Goal: Task Accomplishment & Management: Manage account settings

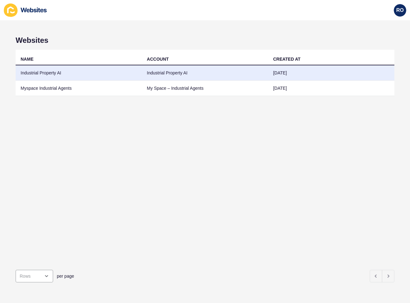
click at [54, 74] on td "Industrial Property AI" at bounding box center [79, 72] width 126 height 15
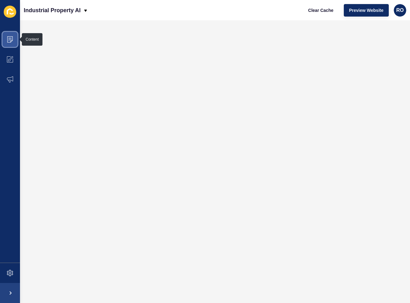
click at [11, 35] on span at bounding box center [10, 39] width 20 height 20
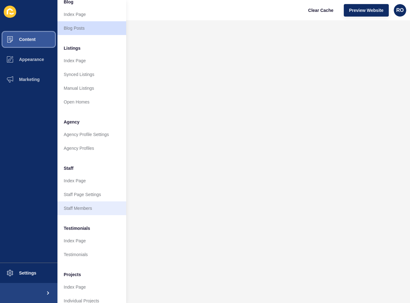
scroll to position [62, 0]
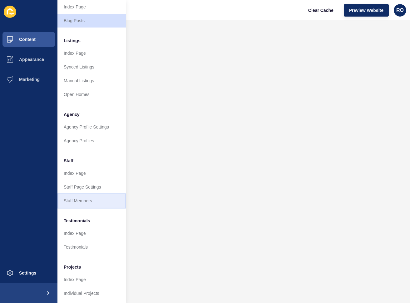
click at [87, 204] on link "Staff Members" at bounding box center [91, 201] width 69 height 14
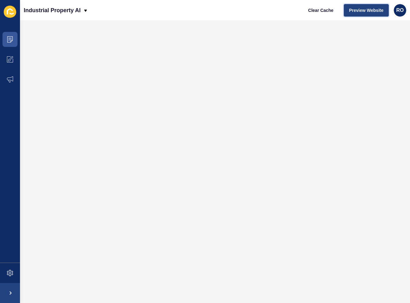
click at [369, 6] on button "Preview Website" at bounding box center [366, 10] width 45 height 12
click at [366, 7] on button "Preview Website" at bounding box center [366, 10] width 45 height 12
click at [377, 6] on button "Preview Website" at bounding box center [366, 10] width 45 height 12
click at [368, 12] on span "Preview Website" at bounding box center [366, 10] width 34 height 6
click at [376, 12] on span "Preview Website" at bounding box center [366, 10] width 34 height 6
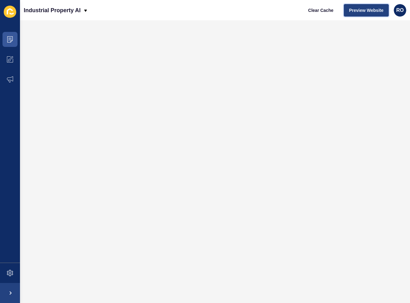
click at [374, 8] on span "Preview Website" at bounding box center [366, 10] width 34 height 6
click at [368, 9] on span "Preview Website" at bounding box center [366, 10] width 34 height 6
click at [13, 272] on span at bounding box center [10, 273] width 20 height 20
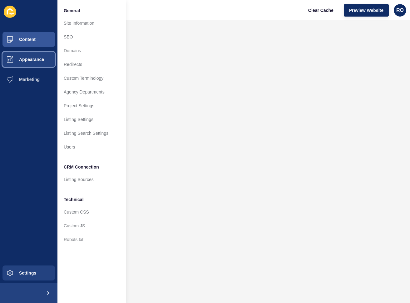
click at [38, 58] on span "Appearance" at bounding box center [21, 59] width 45 height 5
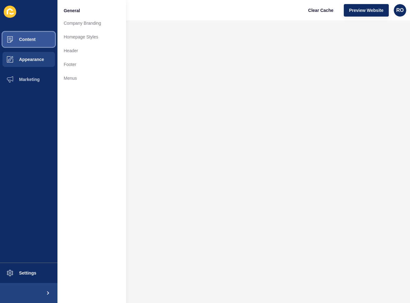
click at [43, 40] on button "Content" at bounding box center [28, 39] width 57 height 20
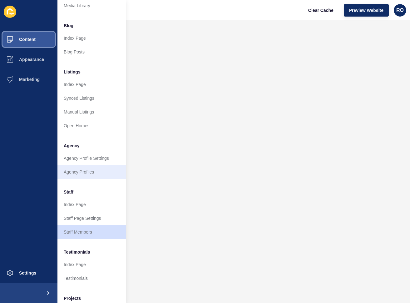
scroll to position [62, 0]
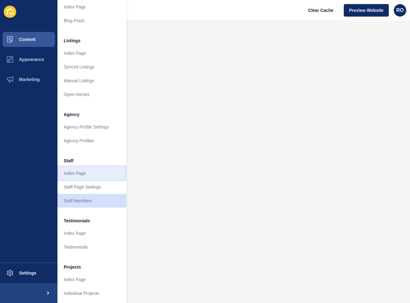
click at [90, 176] on link "Index Page" at bounding box center [91, 173] width 69 height 14
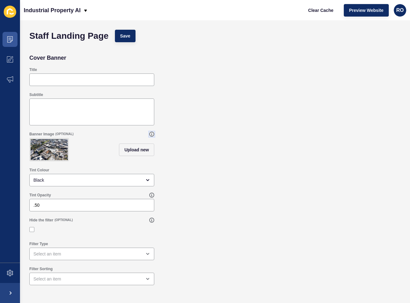
click at [150, 134] on icon at bounding box center [151, 133] width 5 height 5
click at [138, 152] on span "Upload new" at bounding box center [136, 149] width 25 height 6
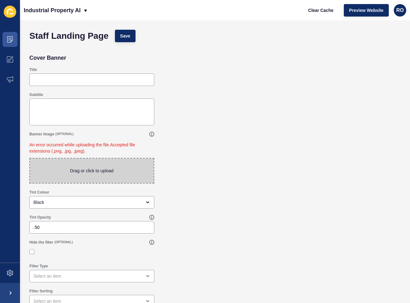
click at [131, 172] on span at bounding box center [92, 170] width 124 height 24
click at [30, 158] on input "Drag or click to upload" at bounding box center [30, 158] width 0 height 0
type input "C:\fakepath\DJI_20250913140557_0567_D.JPG"
click at [13, 62] on icon at bounding box center [10, 59] width 6 height 6
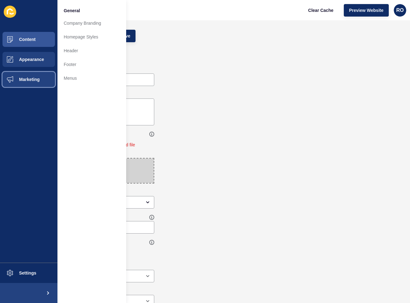
click at [18, 76] on span at bounding box center [10, 79] width 20 height 20
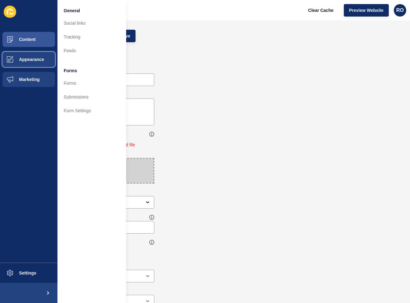
click at [34, 59] on span "Appearance" at bounding box center [21, 59] width 45 height 5
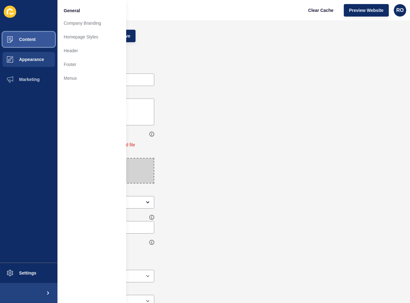
click at [31, 40] on span "Content" at bounding box center [17, 39] width 37 height 5
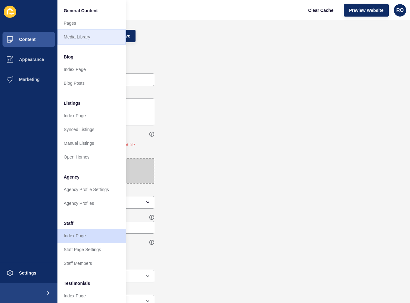
click at [80, 37] on link "Media Library" at bounding box center [91, 37] width 69 height 14
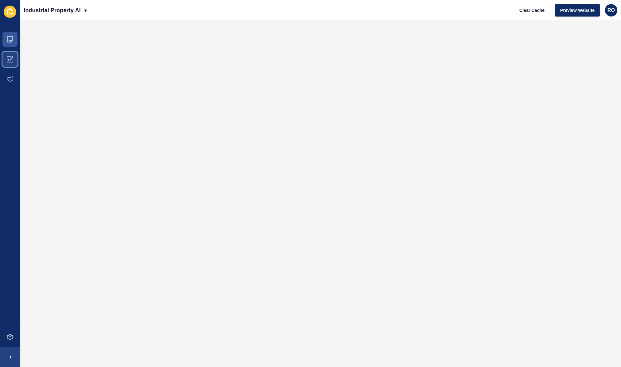
click at [11, 58] on icon at bounding box center [10, 59] width 6 height 6
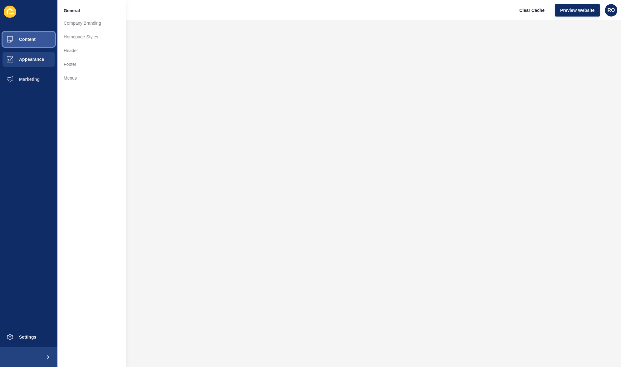
click at [36, 40] on button "Content" at bounding box center [28, 39] width 57 height 20
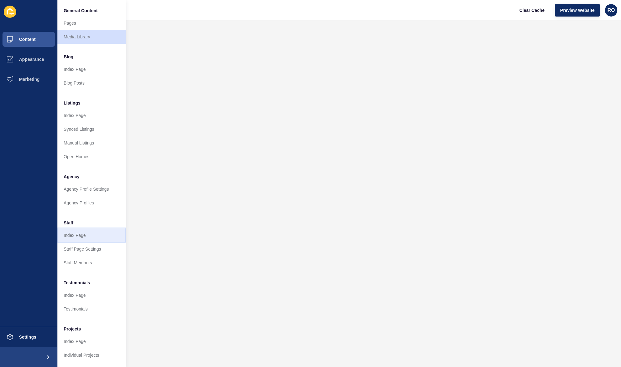
click at [90, 236] on link "Index Page" at bounding box center [91, 236] width 69 height 14
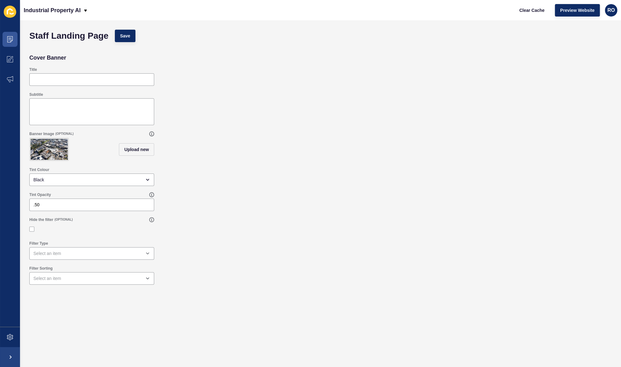
click at [48, 146] on img at bounding box center [49, 149] width 37 height 21
click at [138, 148] on button "Upload new" at bounding box center [136, 149] width 35 height 12
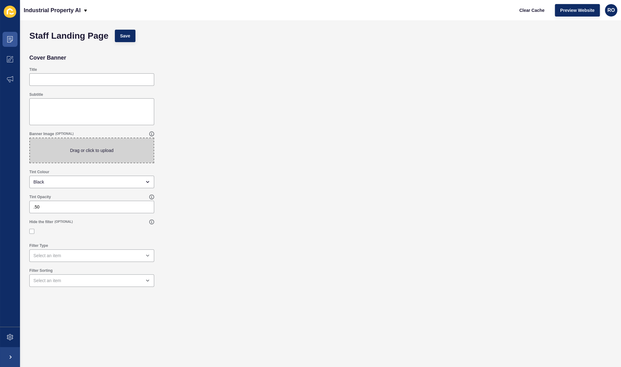
click at [109, 154] on span at bounding box center [92, 150] width 124 height 24
click at [30, 138] on input "Drag or click to upload" at bounding box center [30, 138] width 0 height 0
click at [179, 151] on div "Banner Image (OPTIONAL) Drag or click to upload" at bounding box center [320, 147] width 589 height 38
click at [130, 147] on span at bounding box center [92, 150] width 124 height 24
click at [30, 138] on input "Drag or click to upload" at bounding box center [30, 138] width 0 height 0
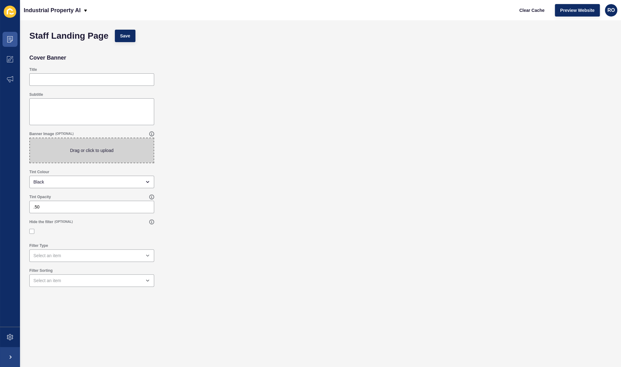
click at [149, 134] on div "Banner Image (OPTIONAL)" at bounding box center [91, 133] width 125 height 5
click at [154, 133] on icon at bounding box center [152, 134] width 4 height 4
click at [253, 141] on div "Banner Image (OPTIONAL) Drag or click to upload" at bounding box center [320, 147] width 589 height 38
drag, startPoint x: 264, startPoint y: 146, endPoint x: 260, endPoint y: 147, distance: 4.5
click at [263, 147] on div "Banner Image (OPTIONAL) Drag or click to upload" at bounding box center [320, 147] width 589 height 38
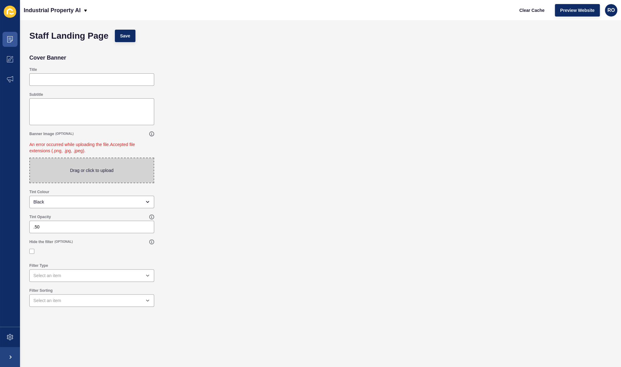
click at [113, 172] on span at bounding box center [92, 170] width 124 height 24
click at [30, 158] on input "Drag or click to upload" at bounding box center [30, 158] width 0 height 0
type input "C:\fakepath\Pagewood.JPG"
click at [154, 134] on icon at bounding box center [152, 134] width 4 height 4
click at [209, 146] on div "Banner Image (OPTIONAL) An error occurred while uploading the file. Accepted fi…" at bounding box center [320, 157] width 589 height 58
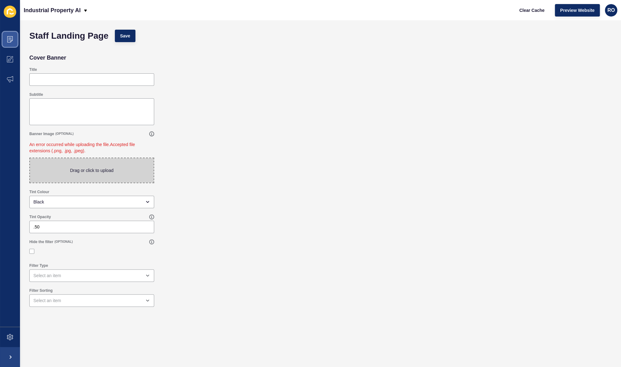
click at [15, 39] on span at bounding box center [10, 39] width 20 height 20
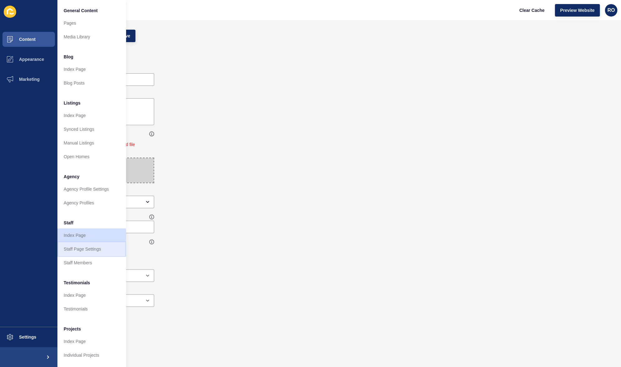
click at [80, 244] on link "Staff Page Settings" at bounding box center [91, 249] width 69 height 14
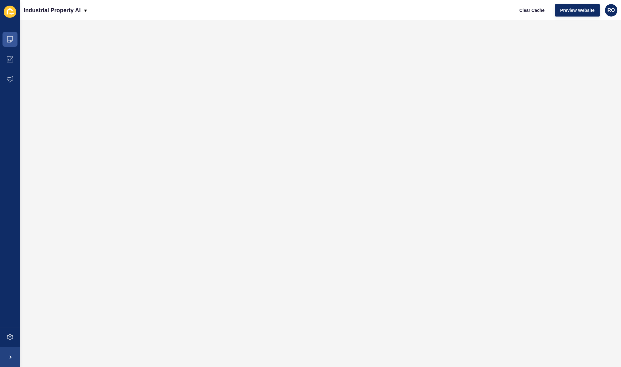
click at [87, 235] on div at bounding box center [320, 181] width 589 height 309
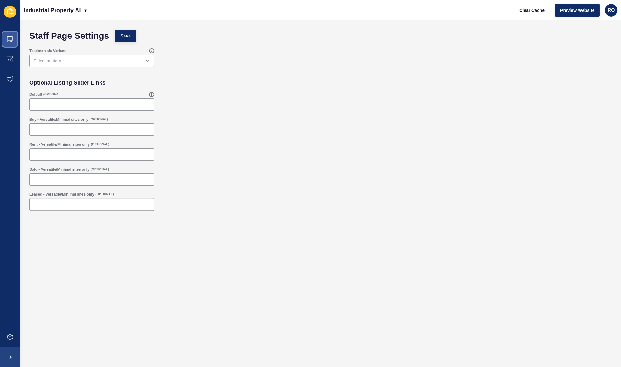
click at [13, 41] on span at bounding box center [10, 39] width 20 height 20
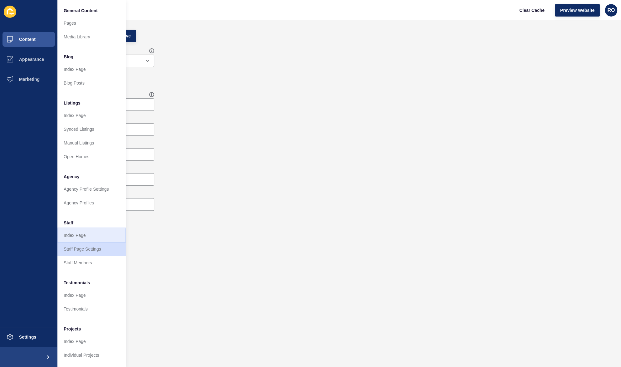
click at [89, 239] on link "Index Page" at bounding box center [91, 236] width 69 height 14
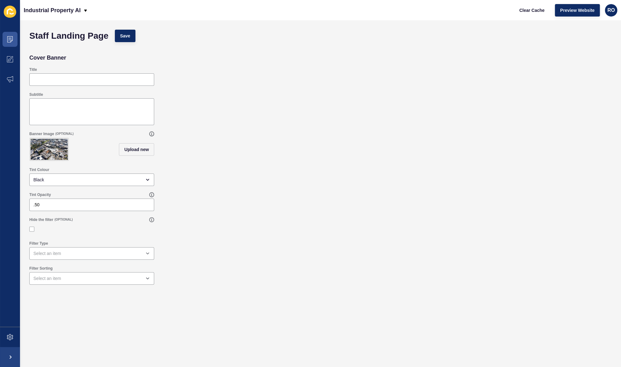
click at [56, 152] on img at bounding box center [49, 149] width 37 height 21
drag, startPoint x: 52, startPoint y: 151, endPoint x: 181, endPoint y: 145, distance: 128.8
click at [181, 145] on div "Banner Image (OPTIONAL) Upload new" at bounding box center [320, 146] width 589 height 36
click at [523, 9] on span "Clear Cache" at bounding box center [532, 10] width 25 height 6
click at [59, 148] on img at bounding box center [49, 149] width 37 height 21
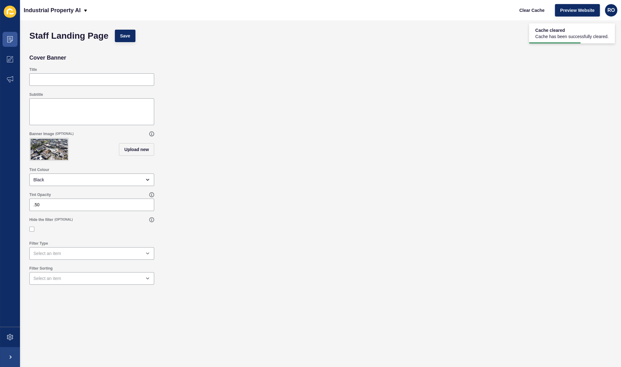
click at [59, 148] on img at bounding box center [49, 149] width 37 height 21
click at [61, 146] on img at bounding box center [49, 149] width 37 height 21
click at [148, 145] on button "Upload new" at bounding box center [136, 149] width 35 height 12
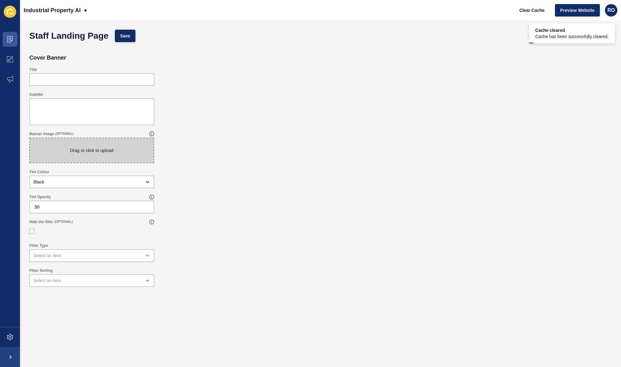
click at [124, 153] on span at bounding box center [92, 150] width 124 height 24
click at [30, 138] on input "Drag or click to upload" at bounding box center [30, 138] width 0 height 0
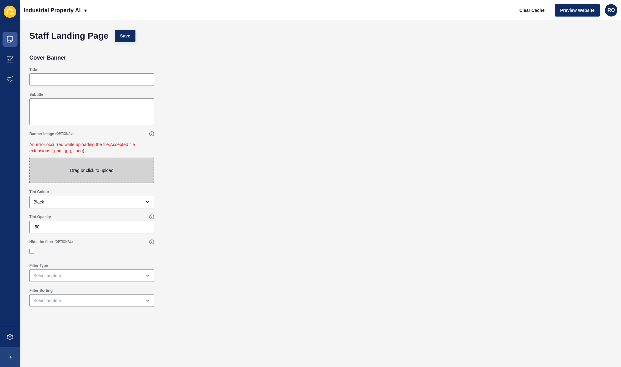
click at [65, 132] on span "(OPTIONAL)" at bounding box center [64, 134] width 18 height 4
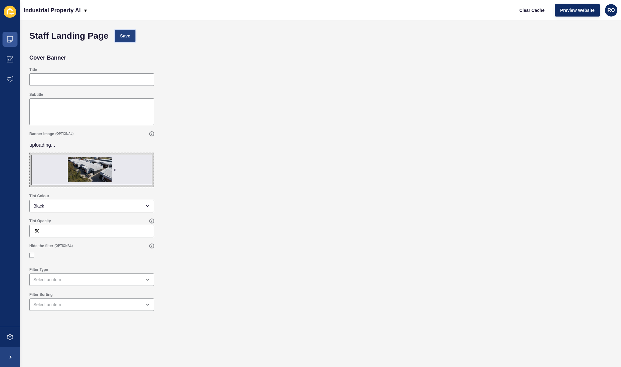
click at [127, 37] on span "Save" at bounding box center [125, 36] width 10 height 6
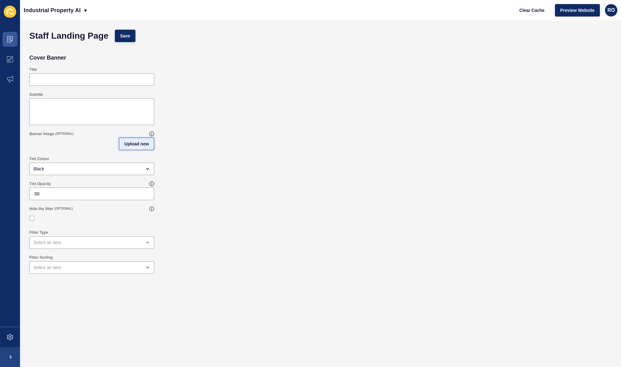
click at [145, 144] on span "Upload new" at bounding box center [136, 144] width 25 height 6
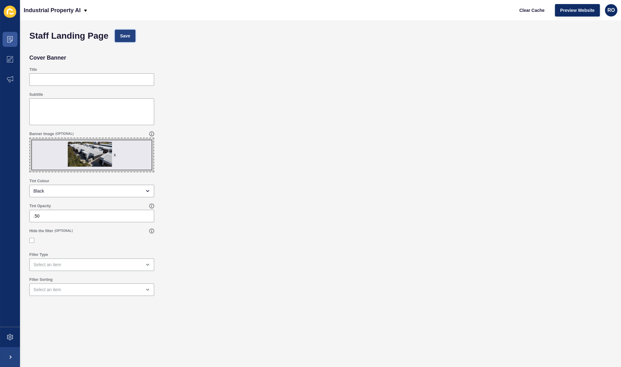
click at [131, 37] on button "Save" at bounding box center [125, 36] width 21 height 12
click at [127, 39] on span "Save" at bounding box center [125, 36] width 10 height 6
click at [541, 11] on span "Clear Cache" at bounding box center [532, 10] width 25 height 6
click at [586, 9] on span "Preview Website" at bounding box center [578, 10] width 34 height 6
click at [9, 32] on span at bounding box center [10, 39] width 20 height 20
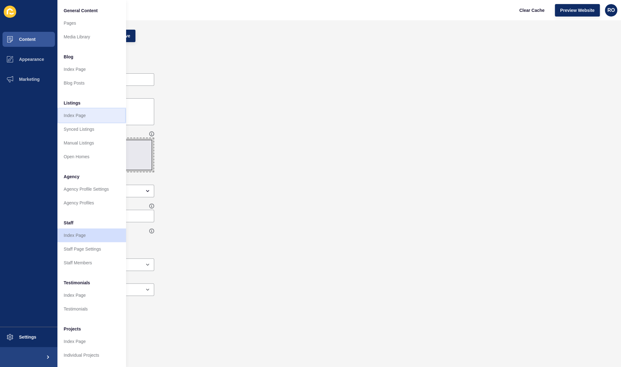
click at [96, 115] on link "Index Page" at bounding box center [91, 116] width 69 height 14
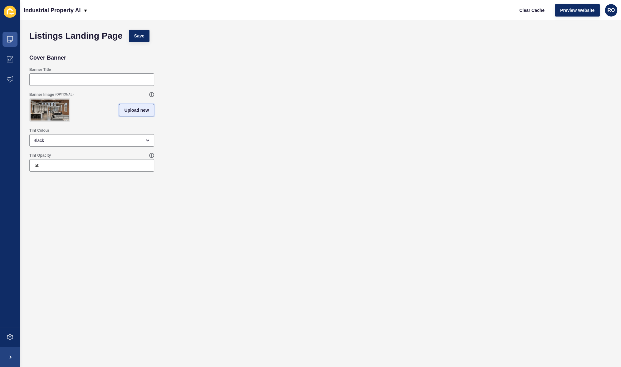
click at [140, 112] on span "Upload new" at bounding box center [136, 110] width 25 height 6
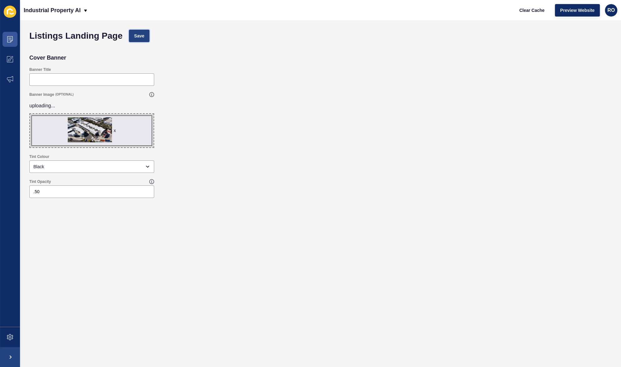
click at [146, 36] on button "Save" at bounding box center [139, 36] width 21 height 12
click at [9, 38] on icon at bounding box center [10, 39] width 6 height 6
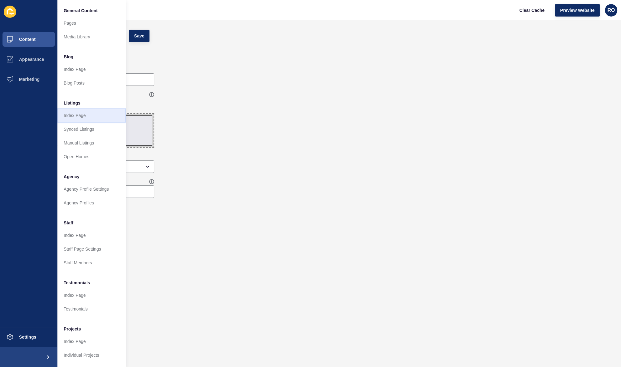
click at [75, 114] on link "Index Page" at bounding box center [91, 116] width 69 height 14
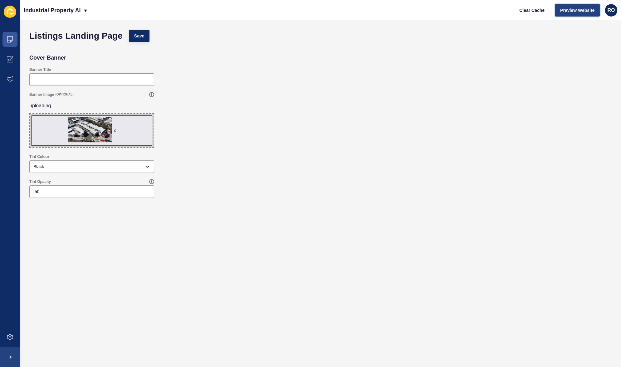
click at [584, 11] on span "Preview Website" at bounding box center [578, 10] width 34 height 6
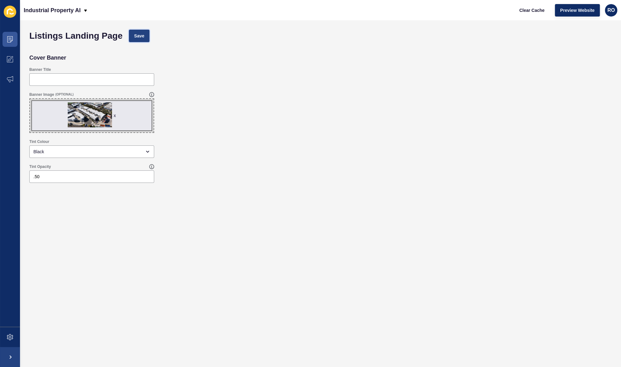
click at [138, 40] on button "Save" at bounding box center [139, 36] width 21 height 12
click at [536, 9] on span "Clear Cache" at bounding box center [532, 10] width 25 height 6
click at [12, 43] on span at bounding box center [10, 39] width 20 height 20
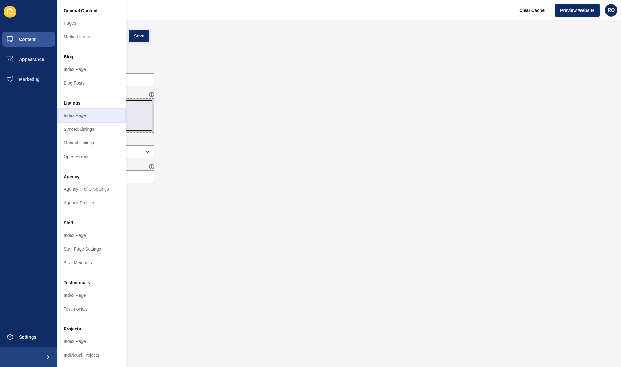
click at [91, 116] on link "Index Page" at bounding box center [91, 116] width 69 height 14
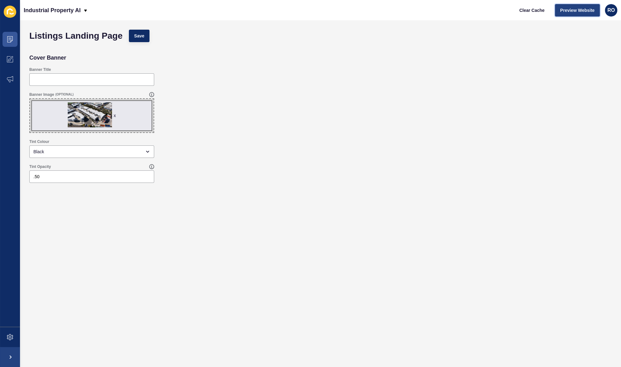
click at [581, 9] on span "Preview Website" at bounding box center [578, 10] width 34 height 6
click at [115, 116] on div "x" at bounding box center [115, 115] width 2 height 6
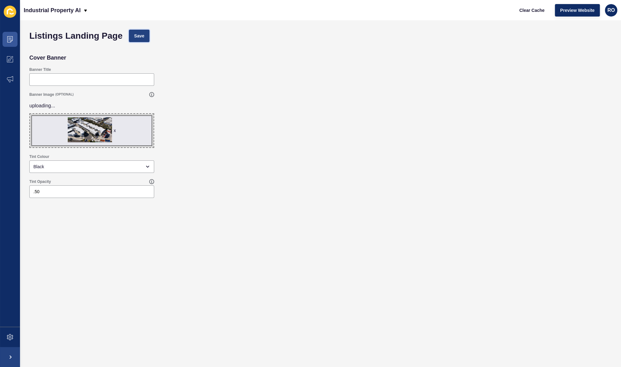
click at [144, 35] on span "Save" at bounding box center [139, 36] width 10 height 6
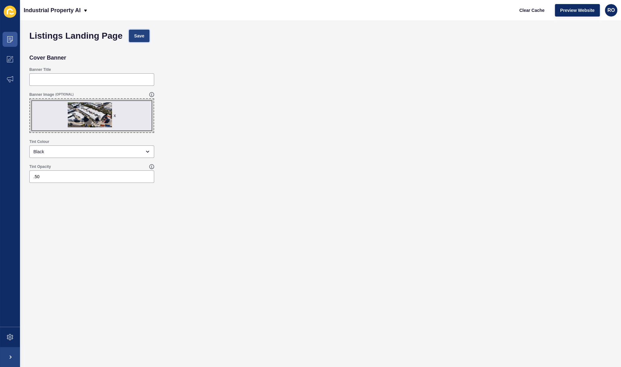
click at [142, 35] on span "Save" at bounding box center [139, 36] width 10 height 6
click at [580, 9] on span "Preview Website" at bounding box center [578, 10] width 34 height 6
click at [16, 39] on span at bounding box center [10, 39] width 20 height 20
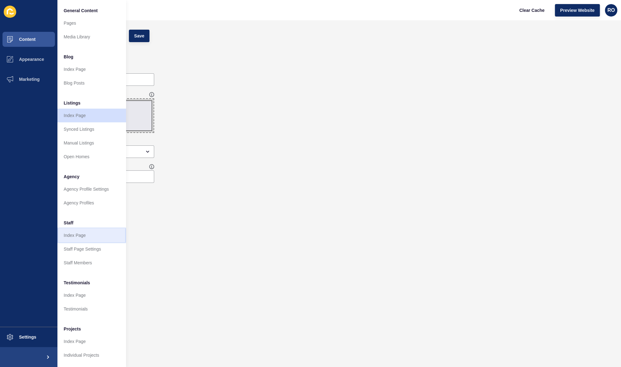
click at [82, 235] on link "Index Page" at bounding box center [91, 236] width 69 height 14
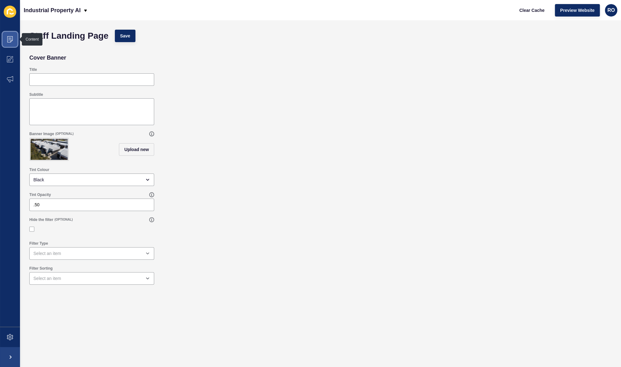
click at [6, 38] on span at bounding box center [10, 39] width 20 height 20
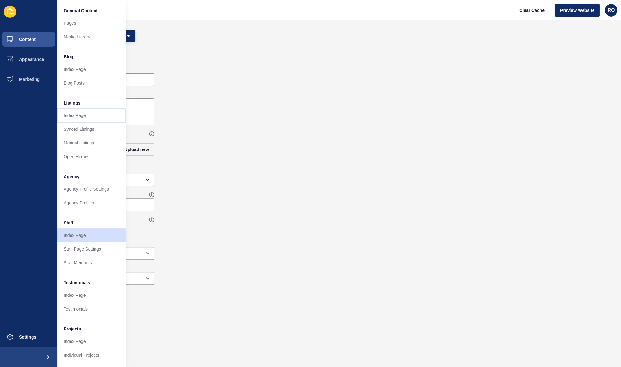
click at [77, 115] on link "Index Page" at bounding box center [91, 116] width 69 height 14
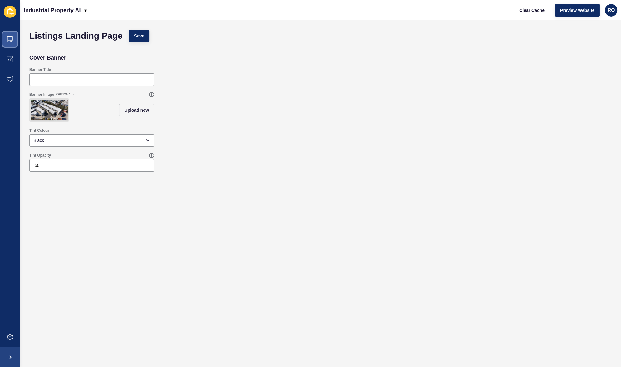
click at [14, 39] on span at bounding box center [10, 39] width 20 height 20
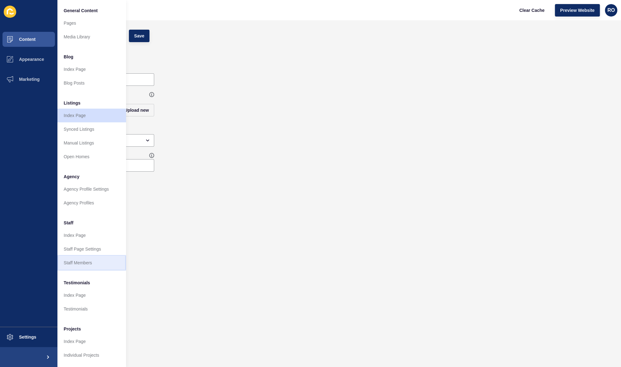
click at [77, 262] on link "Staff Members" at bounding box center [91, 263] width 69 height 14
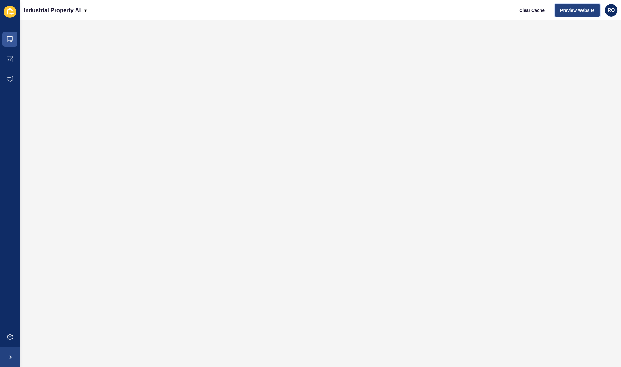
click at [578, 14] on button "Preview Website" at bounding box center [577, 10] width 45 height 12
click at [9, 339] on icon at bounding box center [10, 337] width 6 height 6
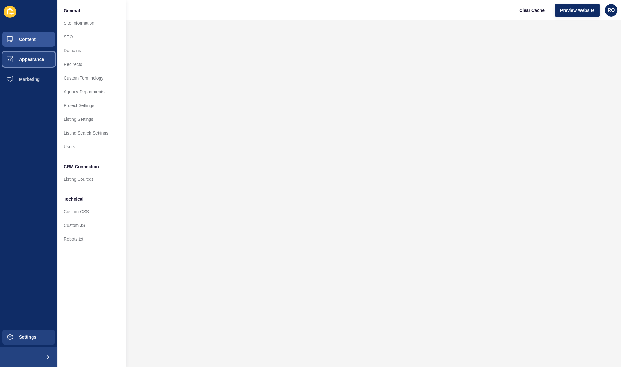
click at [40, 59] on span "Appearance" at bounding box center [21, 59] width 45 height 5
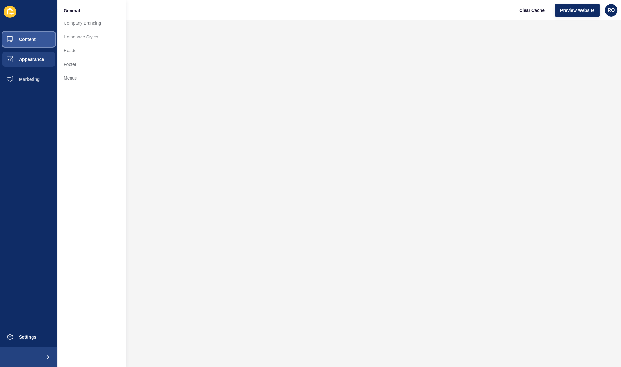
click at [37, 44] on button "Content" at bounding box center [28, 39] width 57 height 20
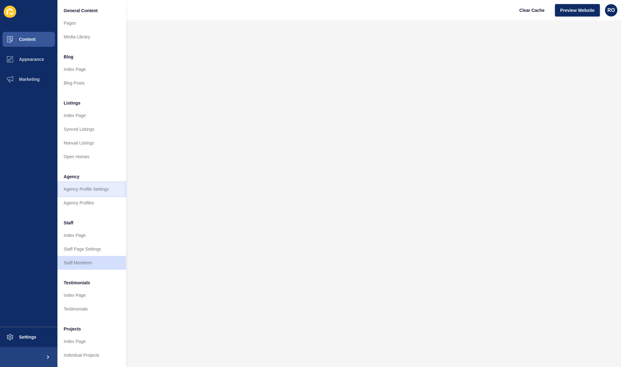
click at [87, 190] on link "Agency Profile Settings" at bounding box center [91, 189] width 69 height 14
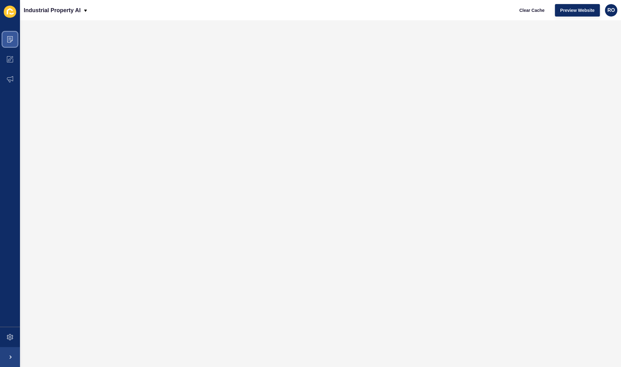
click at [11, 39] on icon at bounding box center [10, 39] width 6 height 6
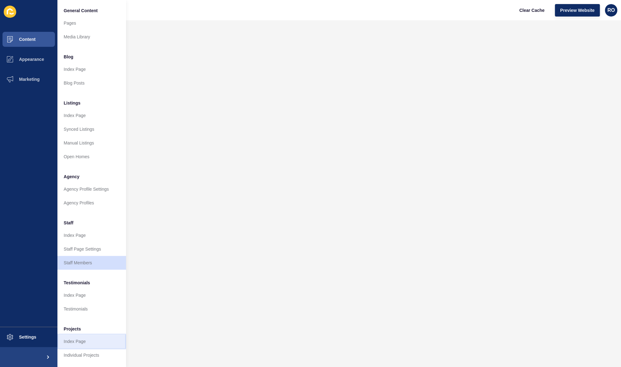
click at [83, 345] on link "Index Page" at bounding box center [91, 342] width 69 height 14
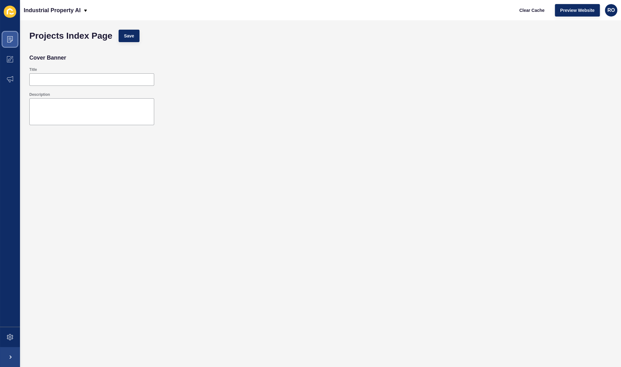
click at [13, 37] on span at bounding box center [10, 39] width 20 height 20
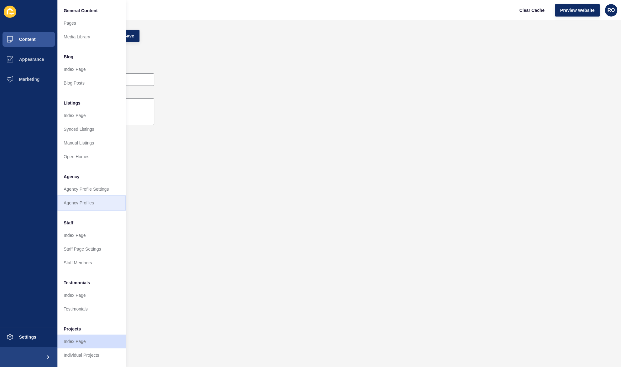
click at [96, 201] on link "Agency Profiles" at bounding box center [91, 203] width 69 height 14
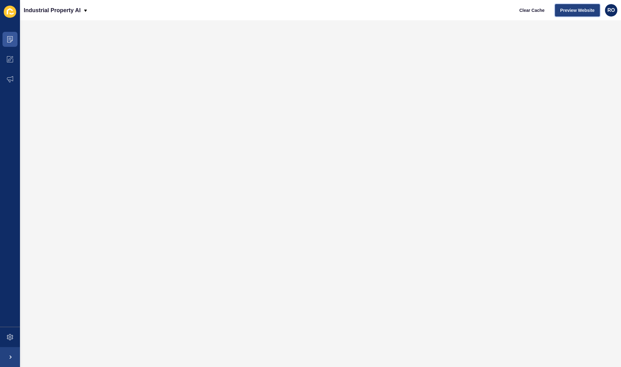
click at [578, 6] on button "Preview Website" at bounding box center [577, 10] width 45 height 12
click at [10, 57] on icon at bounding box center [10, 59] width 6 height 6
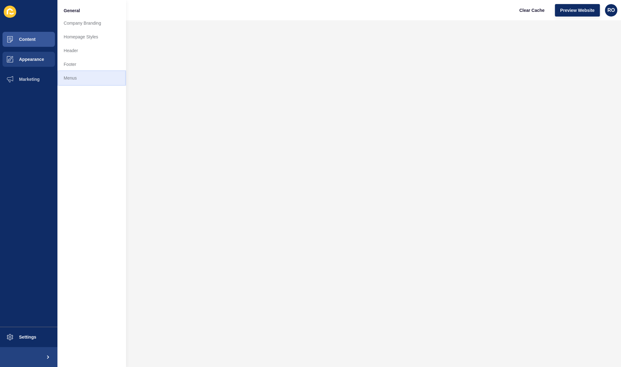
click at [81, 79] on link "Menus" at bounding box center [91, 78] width 69 height 14
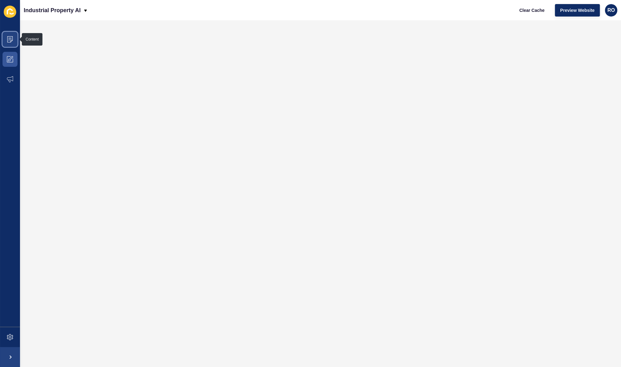
click at [13, 42] on span at bounding box center [10, 39] width 20 height 20
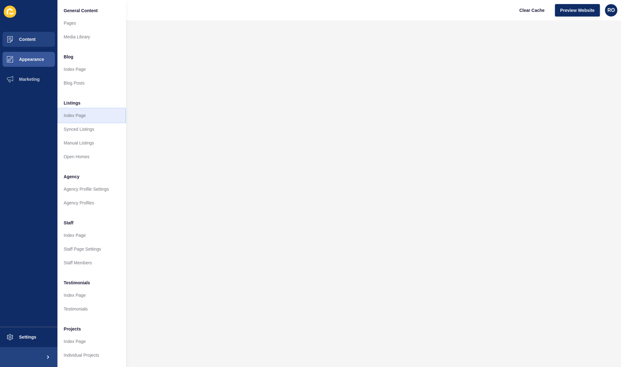
click at [78, 116] on link "Index Page" at bounding box center [91, 116] width 69 height 14
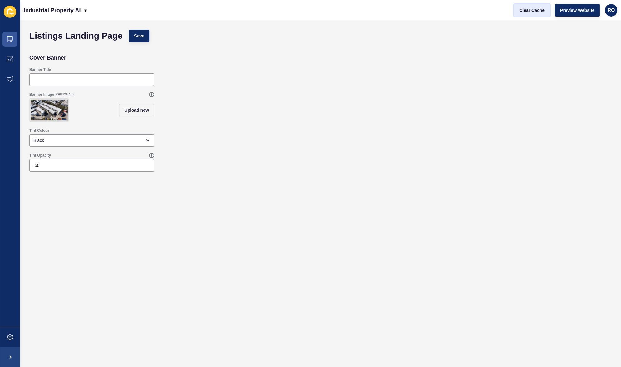
click at [542, 10] on span "Clear Cache" at bounding box center [532, 10] width 25 height 6
click at [5, 334] on span at bounding box center [10, 337] width 20 height 20
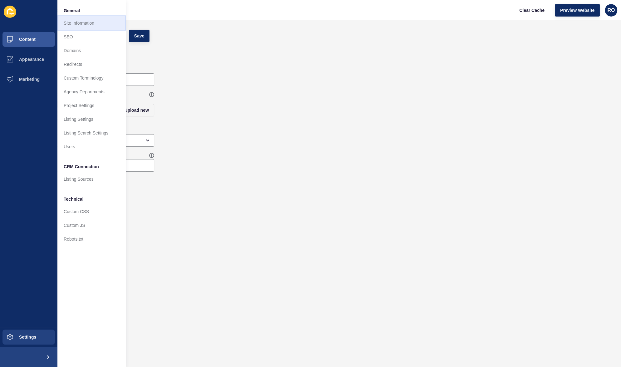
click at [80, 25] on link "Site Information" at bounding box center [91, 23] width 69 height 14
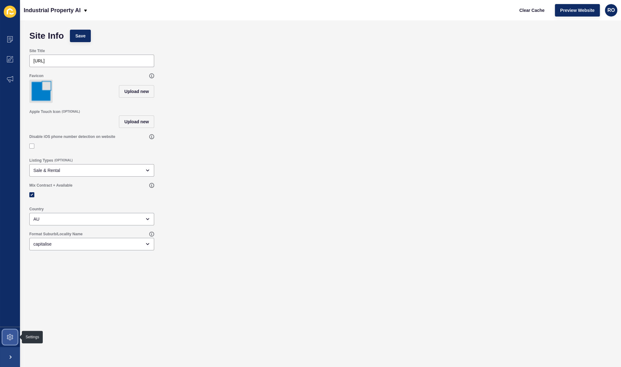
click at [6, 333] on span at bounding box center [10, 337] width 20 height 20
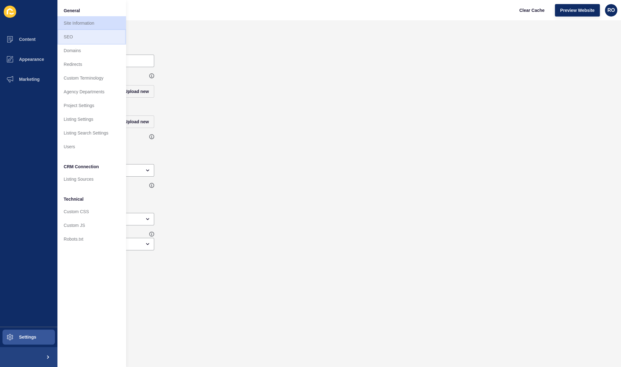
click at [76, 38] on link "SEO" at bounding box center [91, 37] width 69 height 14
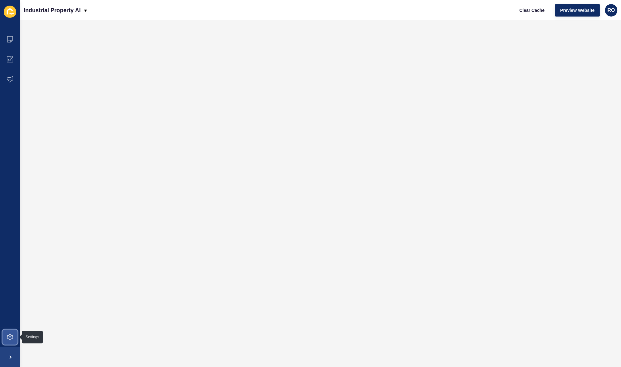
click at [7, 336] on icon at bounding box center [10, 337] width 6 height 6
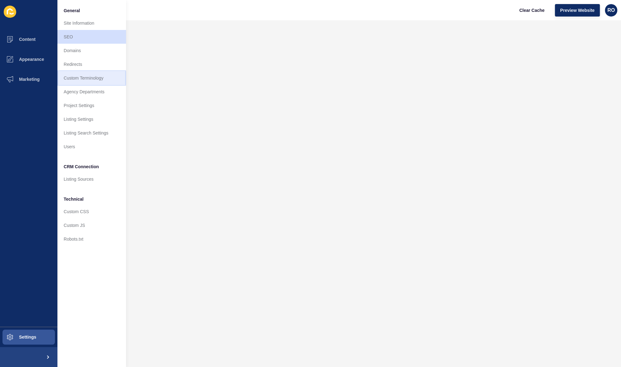
click at [95, 79] on link "Custom Terminology" at bounding box center [91, 78] width 69 height 14
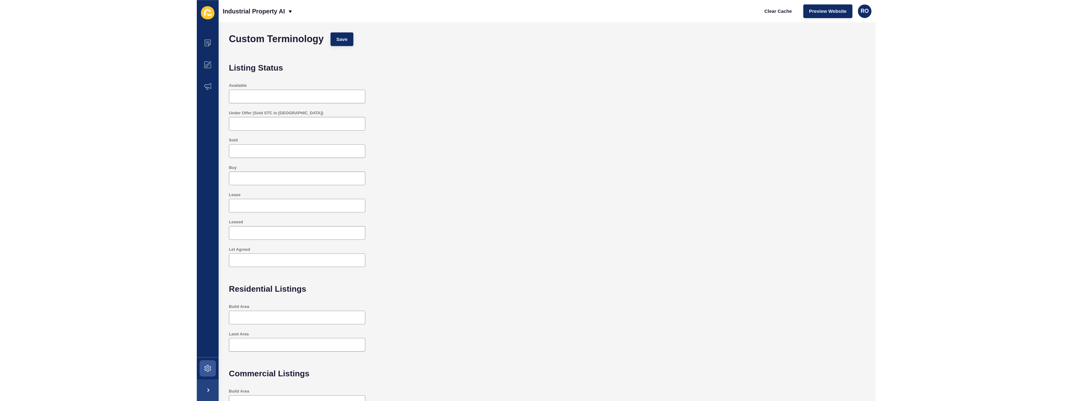
scroll to position [35, 0]
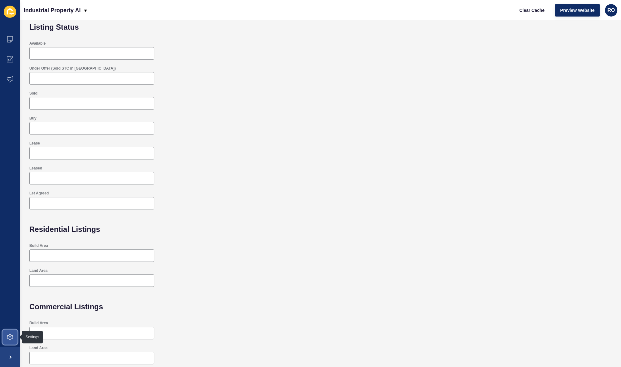
click at [10, 333] on span at bounding box center [10, 337] width 20 height 20
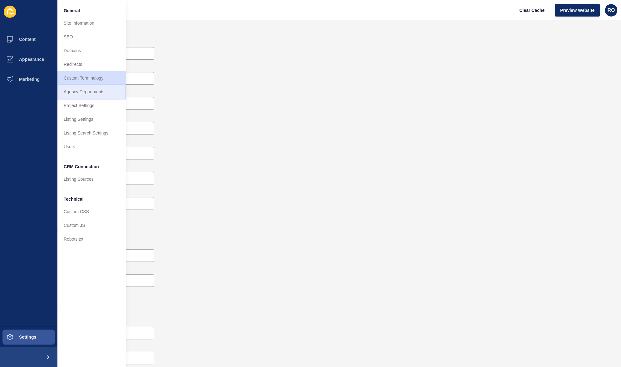
click at [87, 92] on link "Agency Departments" at bounding box center [91, 92] width 69 height 14
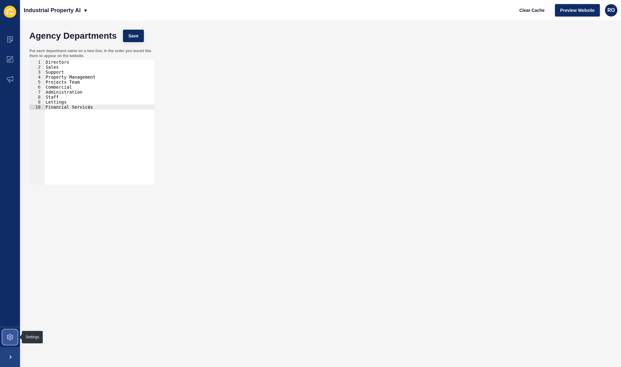
click at [7, 336] on icon at bounding box center [10, 337] width 6 height 6
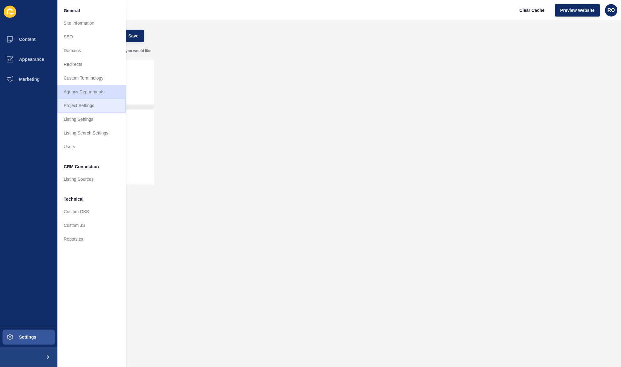
click at [85, 104] on link "Project Settings" at bounding box center [91, 106] width 69 height 14
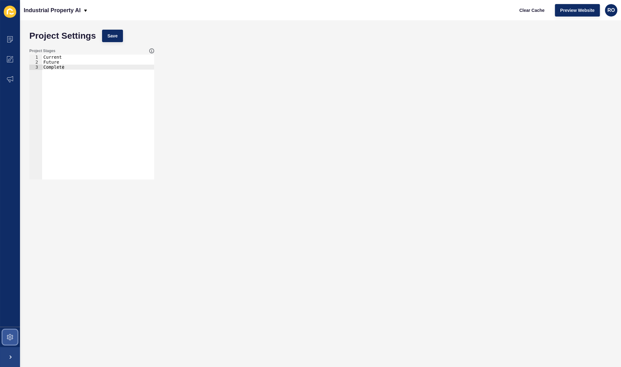
click at [8, 339] on icon at bounding box center [10, 337] width 6 height 6
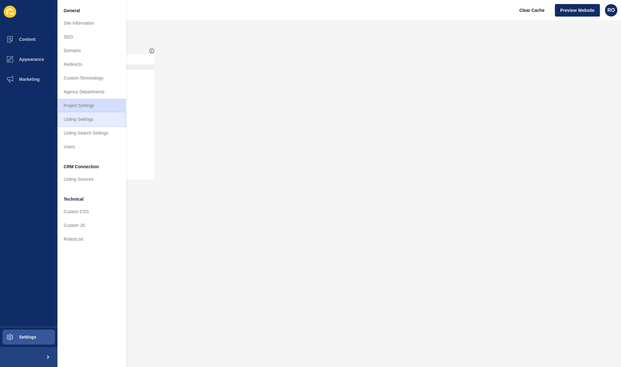
click at [87, 123] on link "Listing Settings" at bounding box center [91, 119] width 69 height 14
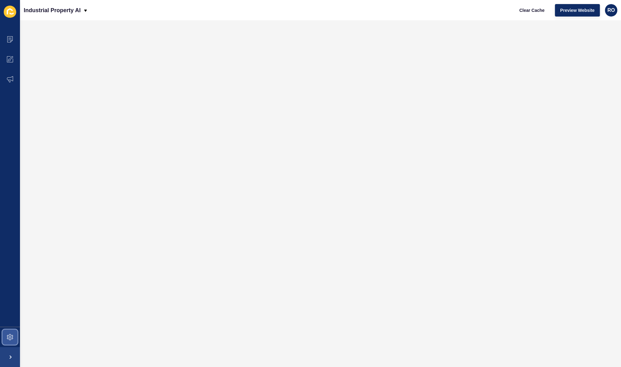
click at [9, 337] on icon at bounding box center [10, 337] width 2 height 2
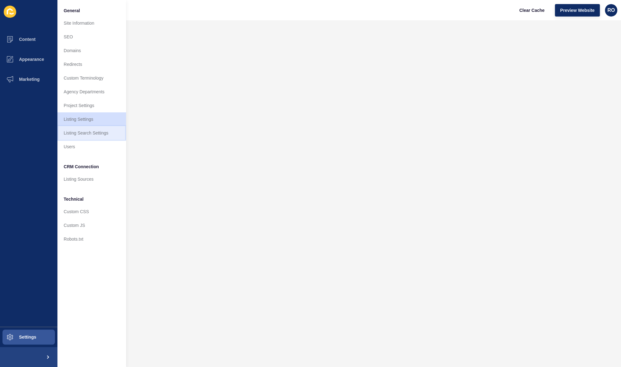
click at [94, 136] on link "Listing Search Settings" at bounding box center [91, 133] width 69 height 14
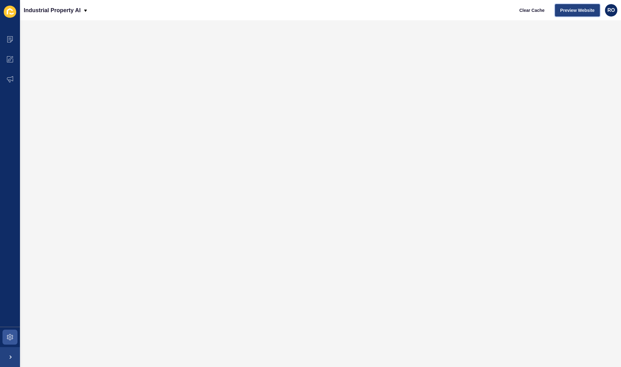
click at [581, 10] on span "Preview Website" at bounding box center [578, 10] width 34 height 6
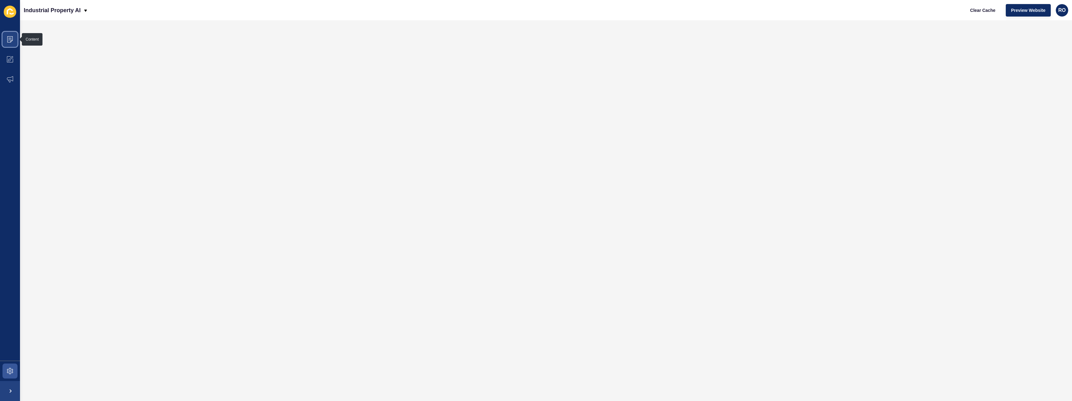
click at [8, 38] on icon at bounding box center [10, 39] width 6 height 6
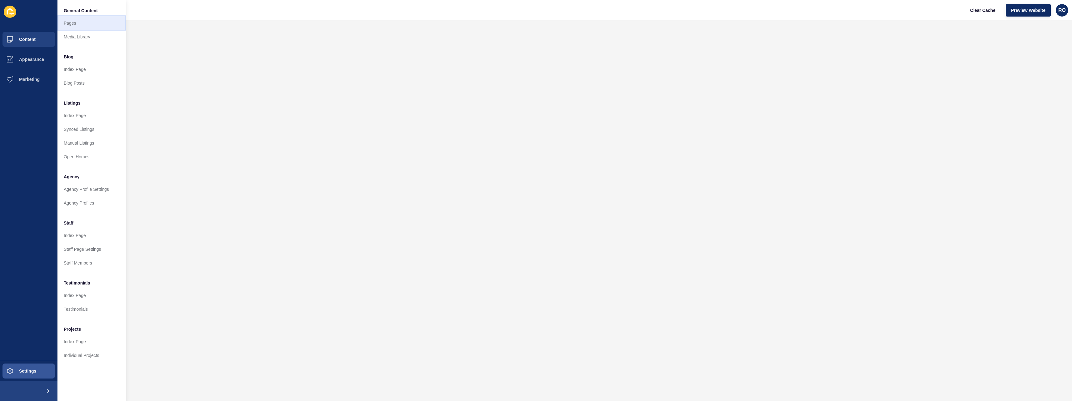
click at [79, 21] on link "Pages" at bounding box center [91, 23] width 69 height 14
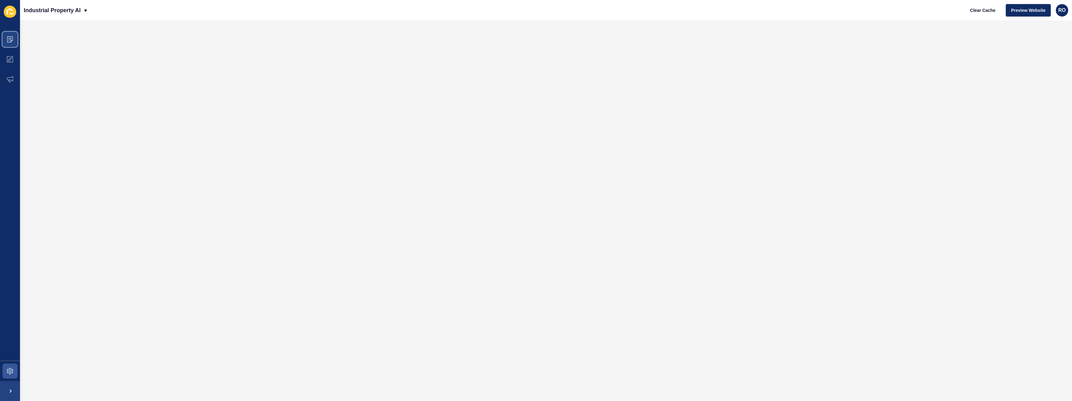
click at [9, 37] on icon at bounding box center [10, 39] width 6 height 6
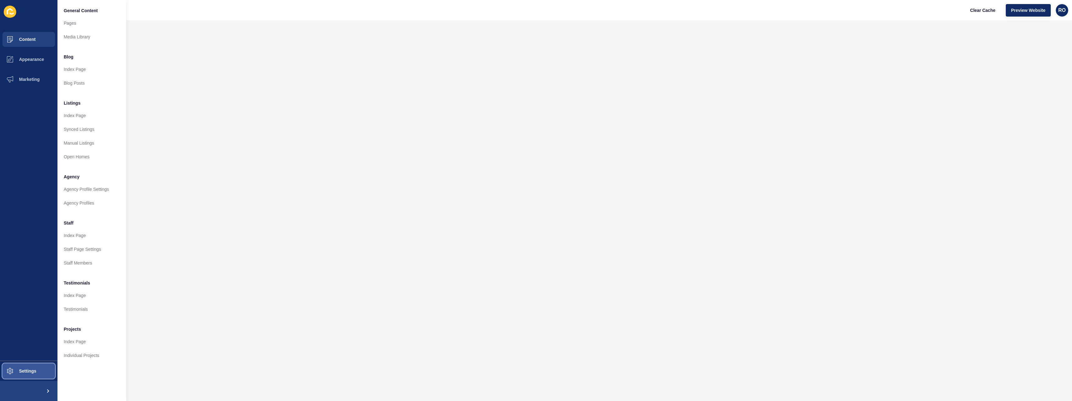
click at [43, 367] on button "Settings" at bounding box center [28, 371] width 57 height 20
click at [37, 58] on span "Appearance" at bounding box center [21, 59] width 45 height 5
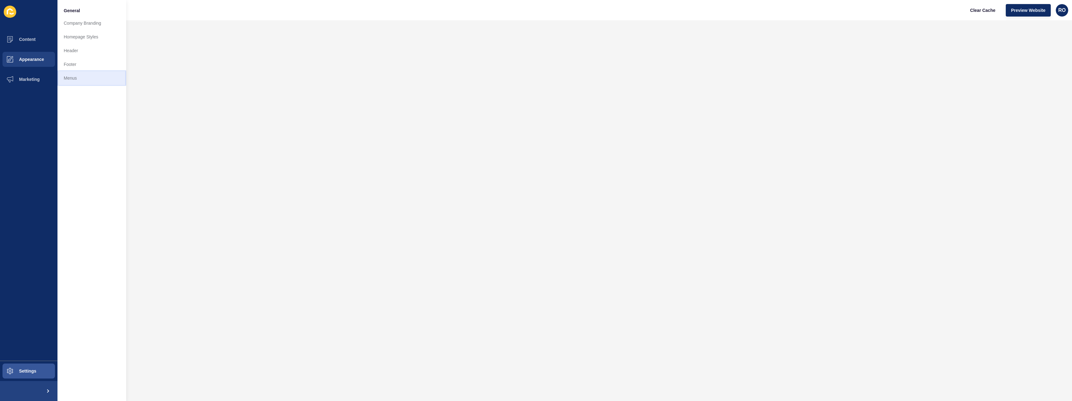
click at [72, 76] on link "Menus" at bounding box center [91, 78] width 69 height 14
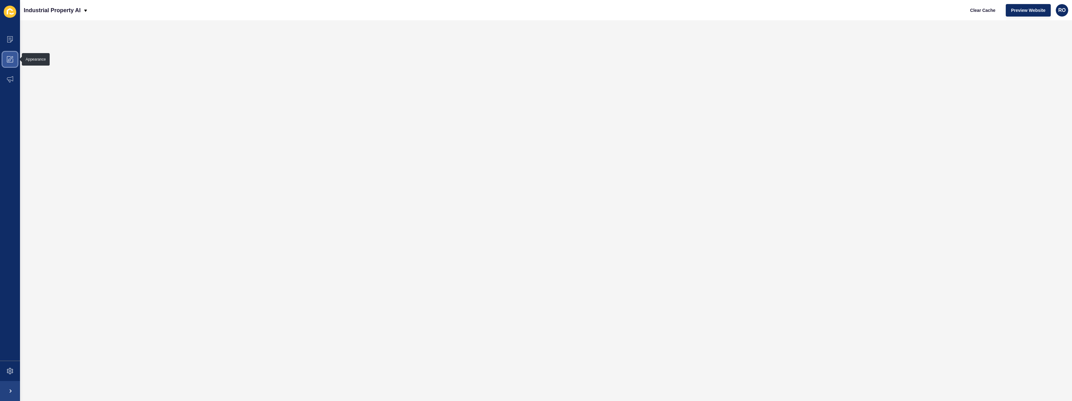
click at [14, 57] on span at bounding box center [10, 59] width 20 height 20
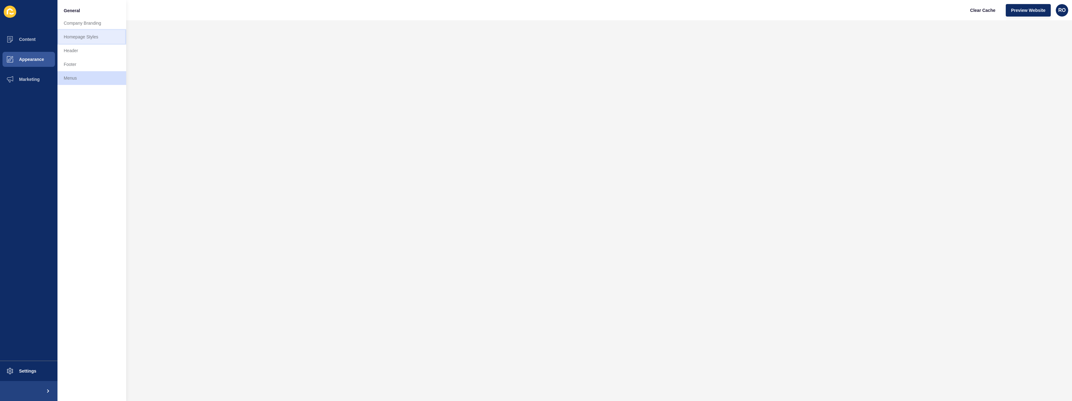
click at [89, 40] on link "Homepage Styles" at bounding box center [91, 37] width 69 height 14
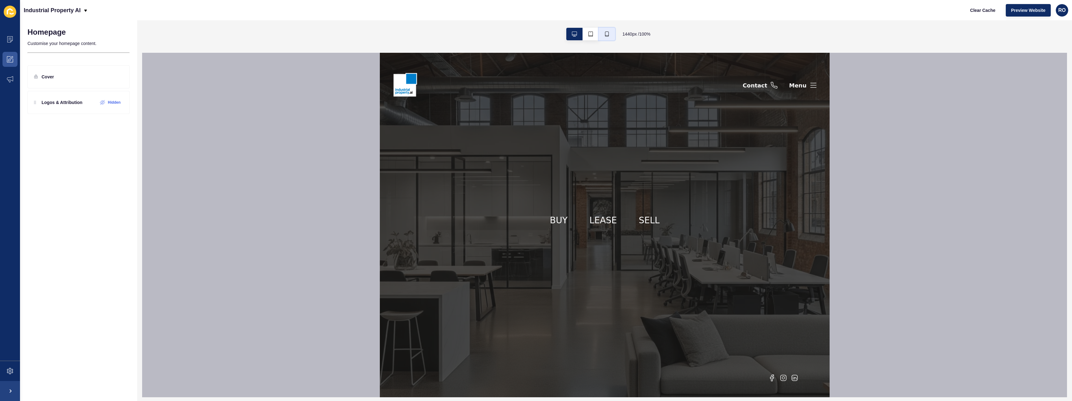
click at [607, 32] on icon "button" at bounding box center [606, 34] width 5 height 5
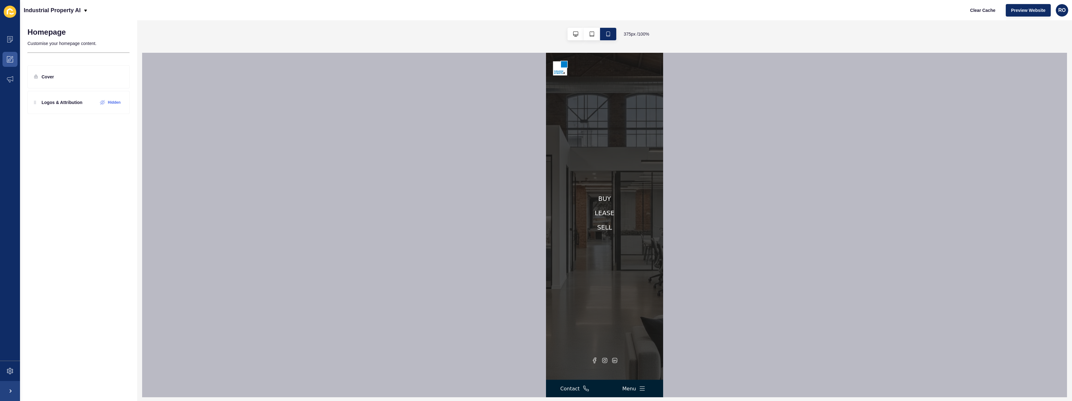
click at [599, 367] on button "Contact" at bounding box center [575, 388] width 59 height 17
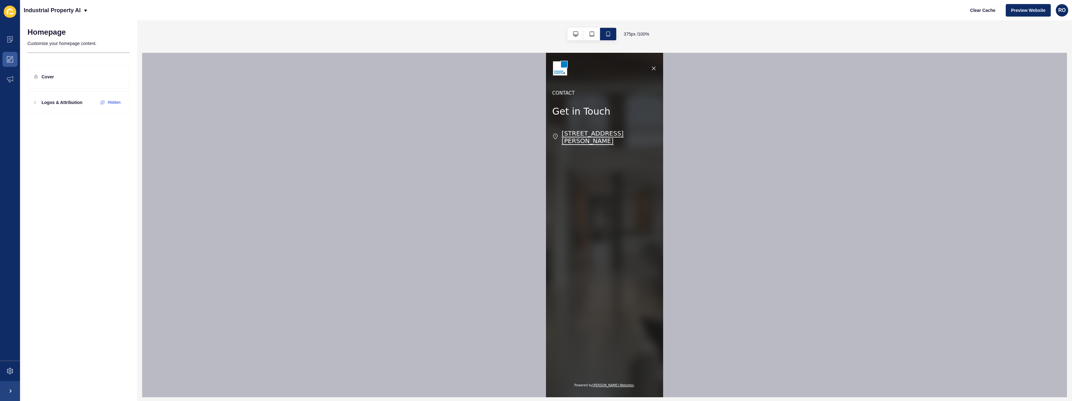
click at [621, 71] on icon "button" at bounding box center [653, 68] width 6 height 6
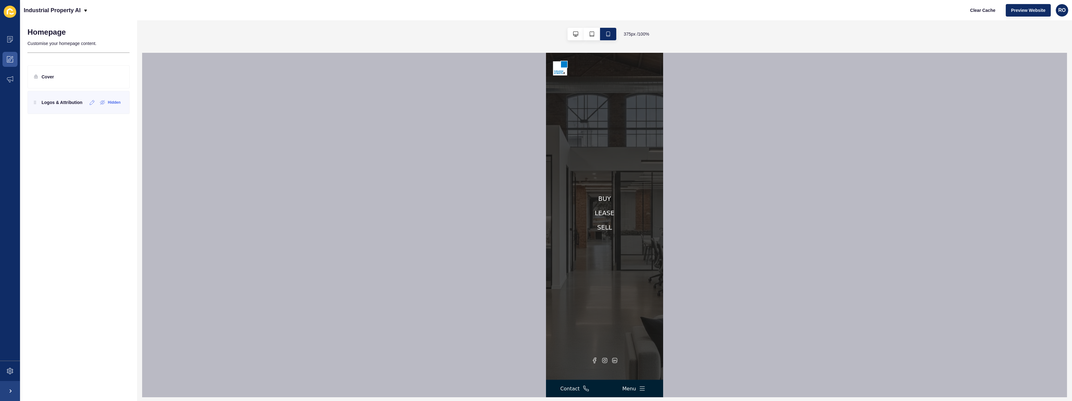
click at [49, 106] on div "Logos & Attribution" at bounding box center [58, 102] width 48 height 10
click at [94, 104] on icon at bounding box center [92, 102] width 5 height 5
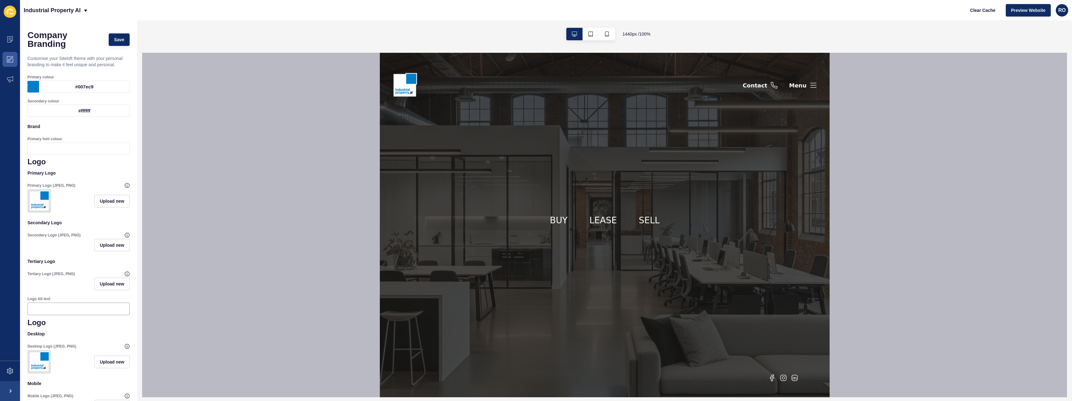
scroll to position [154, 0]
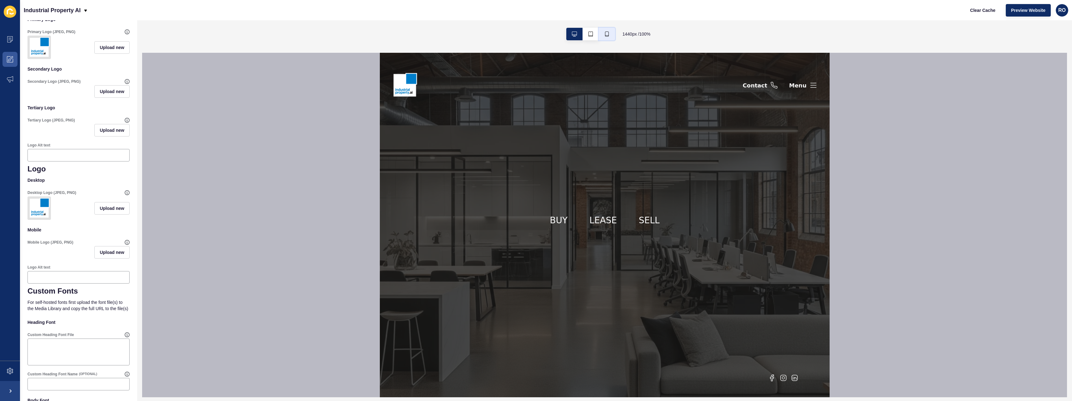
click at [608, 34] on icon "button" at bounding box center [607, 34] width 4 height 5
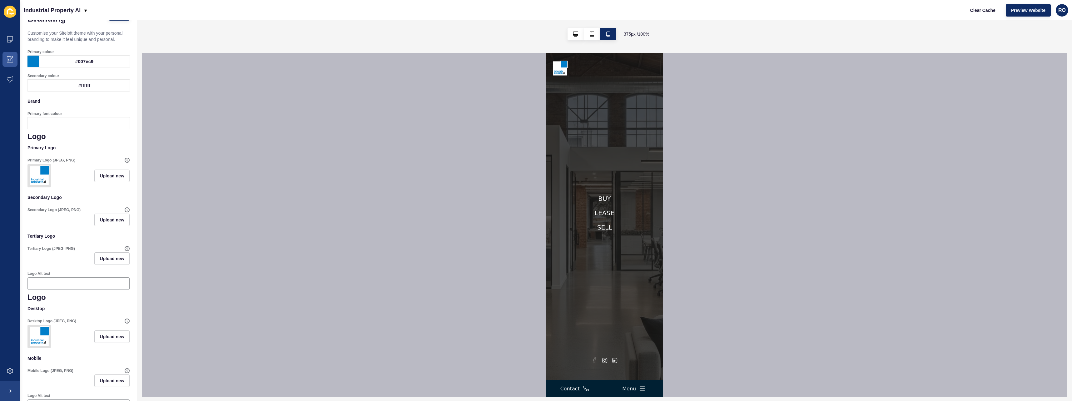
scroll to position [0, 0]
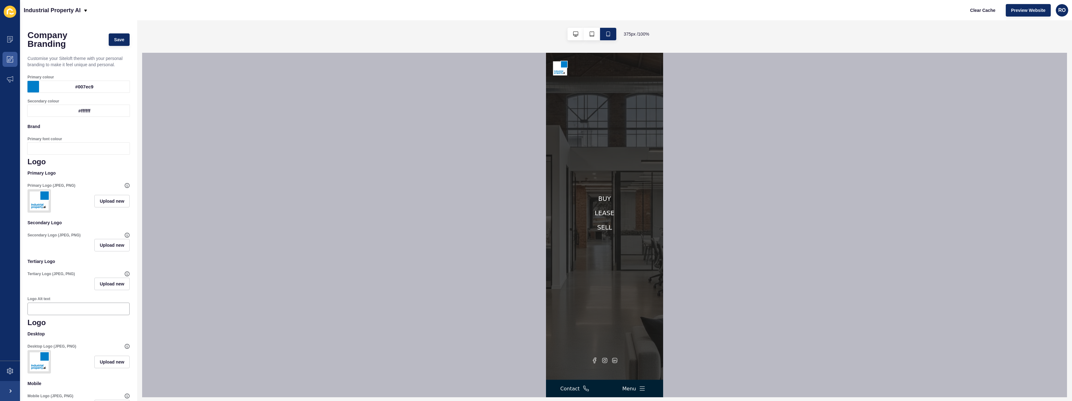
click at [608, 381] on div "Menu" at bounding box center [634, 388] width 59 height 17
click at [607, 383] on div "Menu" at bounding box center [634, 388] width 59 height 17
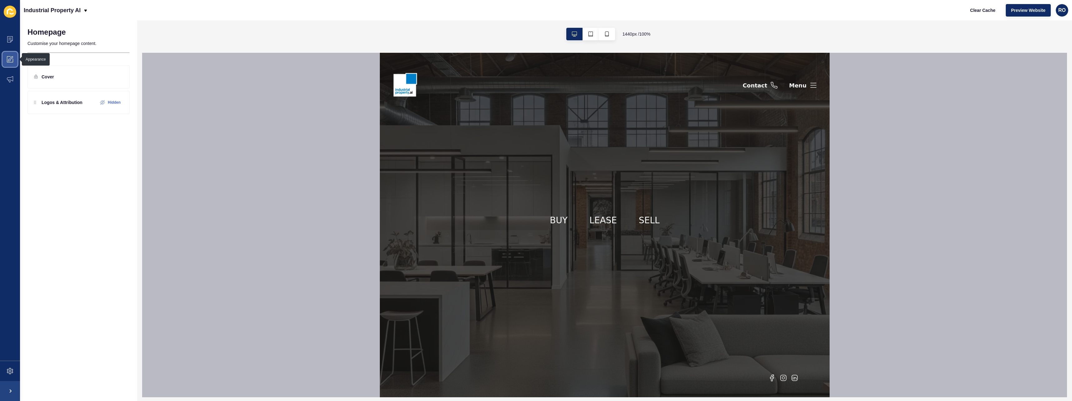
click at [8, 54] on span at bounding box center [10, 59] width 20 height 20
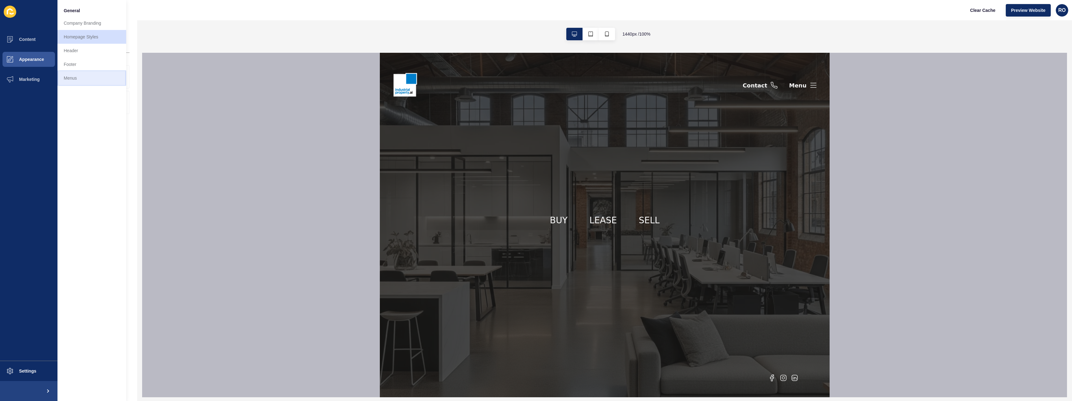
click at [78, 77] on link "Menus" at bounding box center [91, 78] width 69 height 14
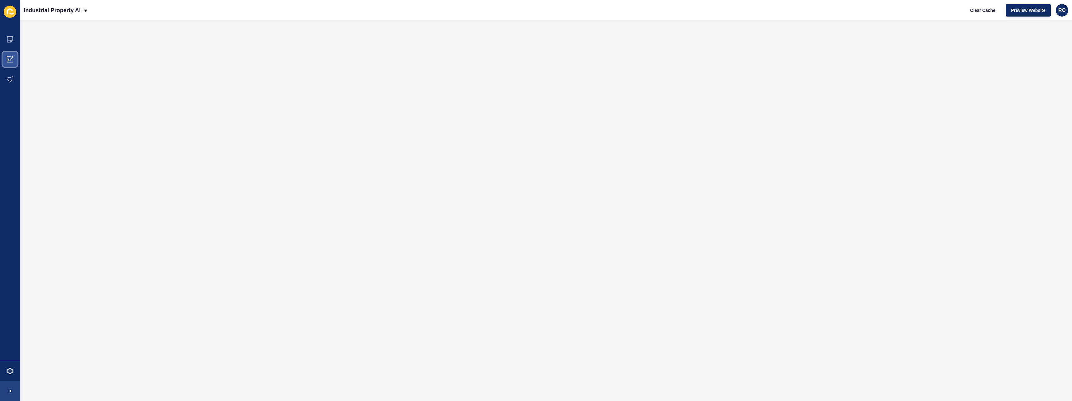
click at [10, 60] on icon at bounding box center [10, 59] width 6 height 6
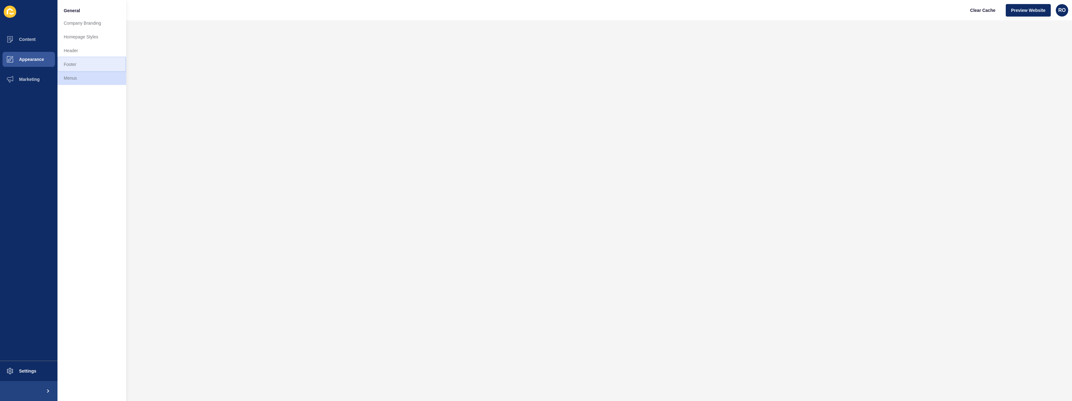
click at [78, 62] on link "Footer" at bounding box center [91, 64] width 69 height 14
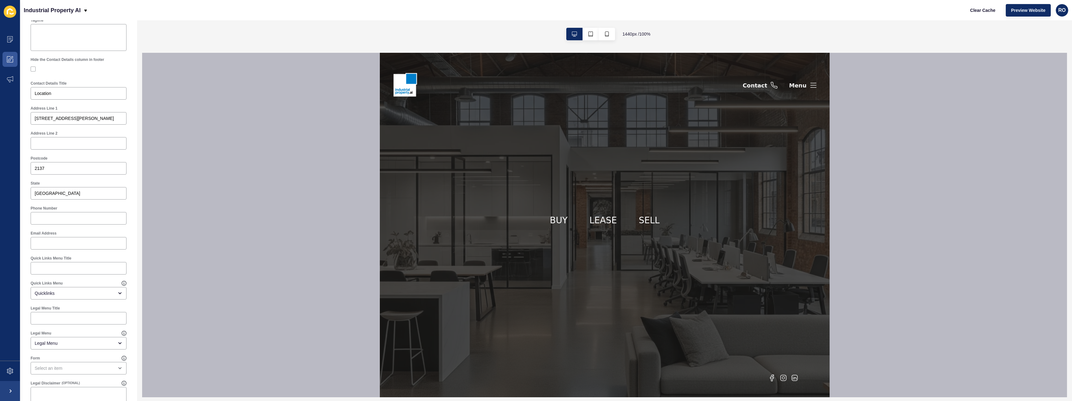
scroll to position [174, 0]
click at [604, 35] on icon "button" at bounding box center [606, 34] width 5 height 5
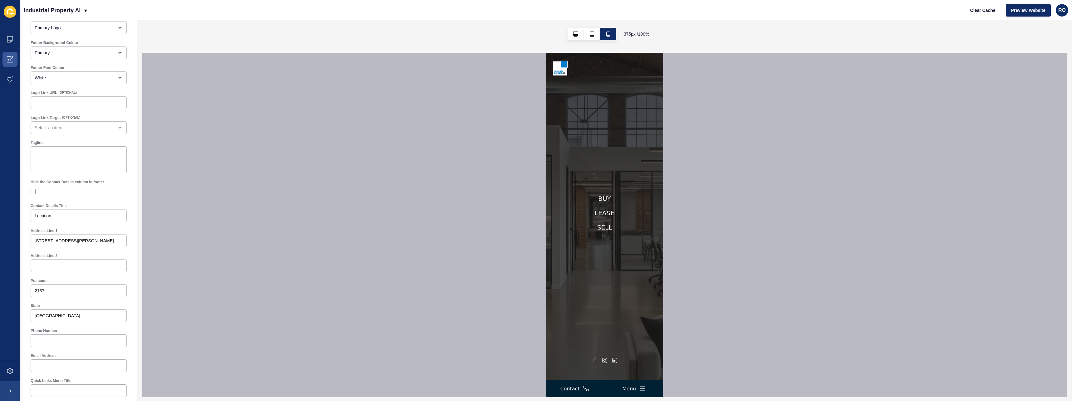
scroll to position [0, 0]
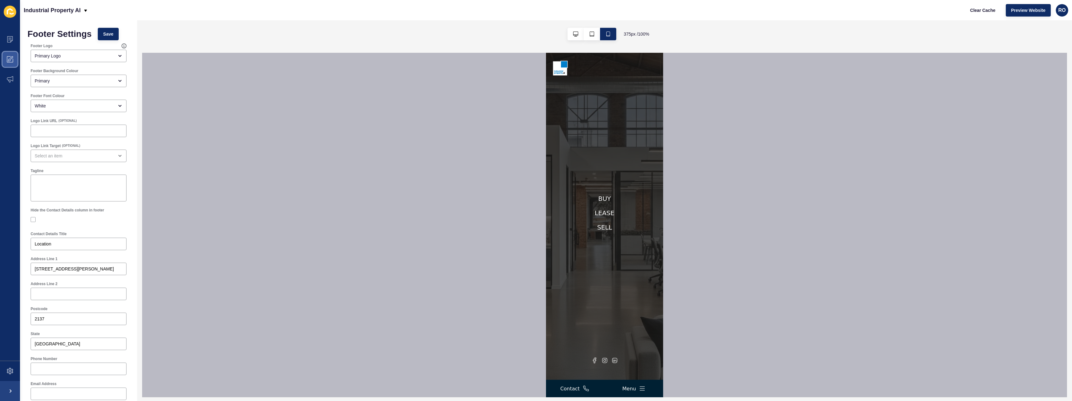
click at [16, 50] on span at bounding box center [10, 59] width 20 height 20
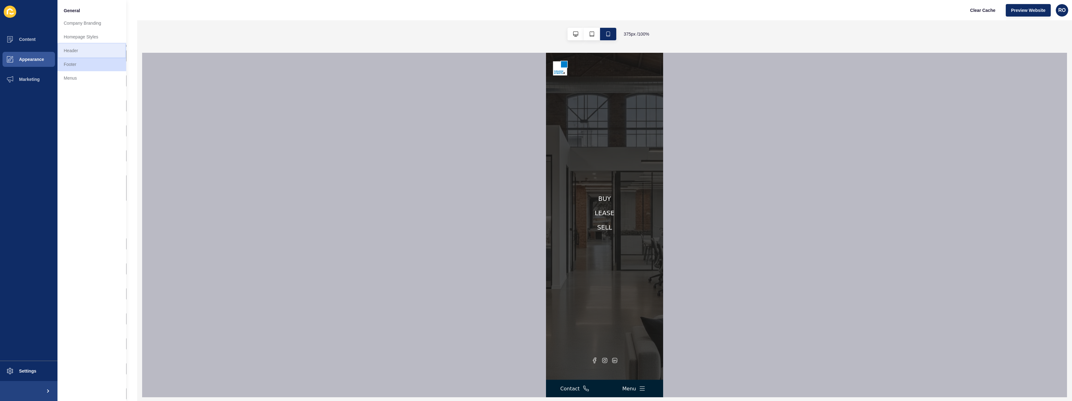
click at [83, 50] on link "Header" at bounding box center [91, 51] width 69 height 14
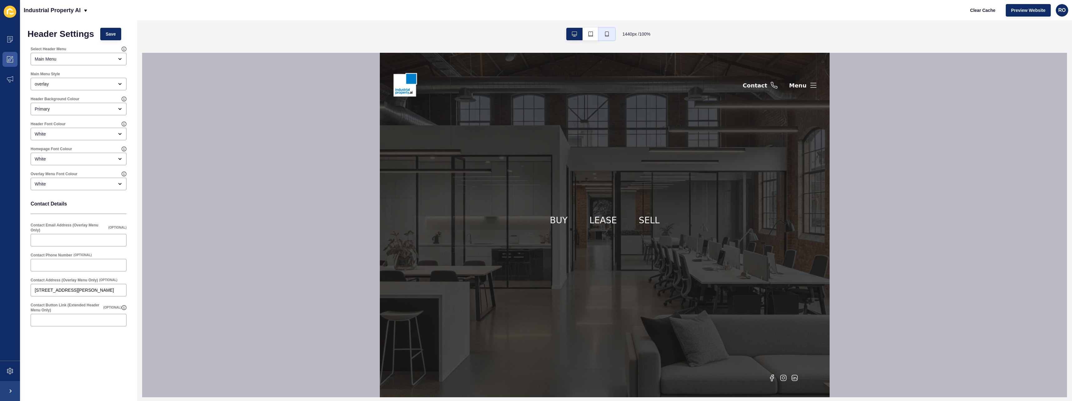
click at [605, 36] on icon "button" at bounding box center [607, 34] width 4 height 5
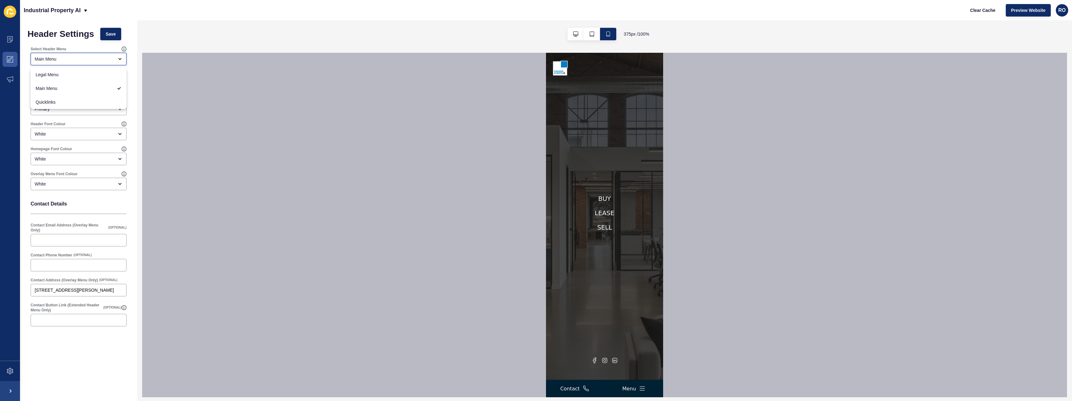
click at [120, 60] on icon "close menu" at bounding box center [120, 58] width 2 height 1
click at [148, 79] on div at bounding box center [604, 225] width 925 height 344
click at [105, 85] on div "overlay" at bounding box center [74, 84] width 79 height 6
click at [181, 95] on div at bounding box center [604, 225] width 925 height 344
click at [155, 106] on div at bounding box center [604, 225] width 925 height 344
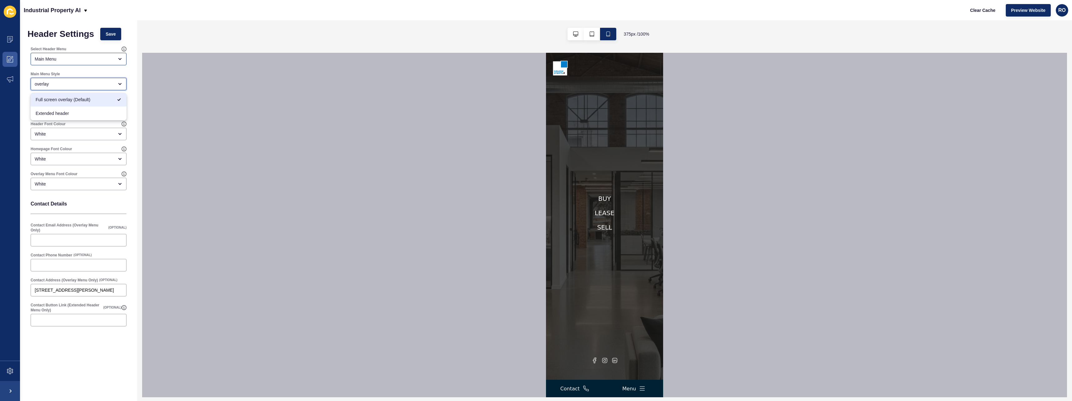
click at [119, 86] on icon "close menu" at bounding box center [119, 84] width 5 height 5
click at [174, 74] on div at bounding box center [604, 225] width 925 height 344
click at [13, 63] on span at bounding box center [10, 59] width 20 height 20
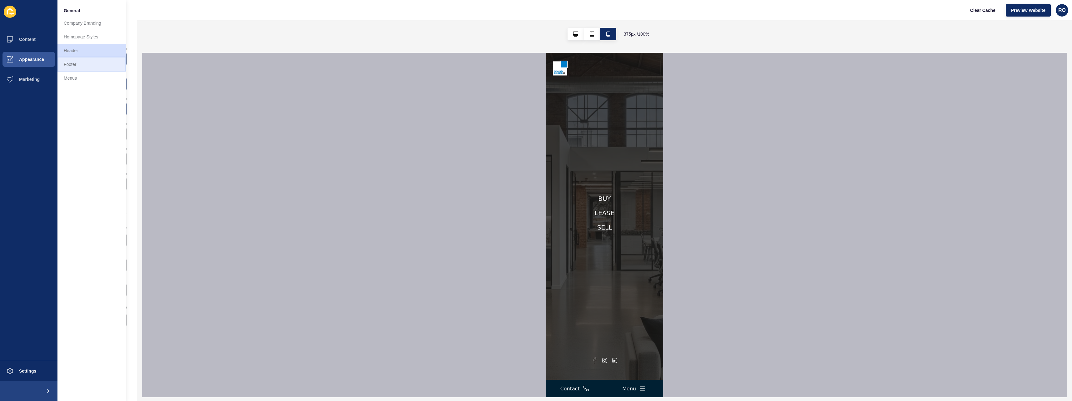
click at [71, 60] on link "Footer" at bounding box center [91, 64] width 69 height 14
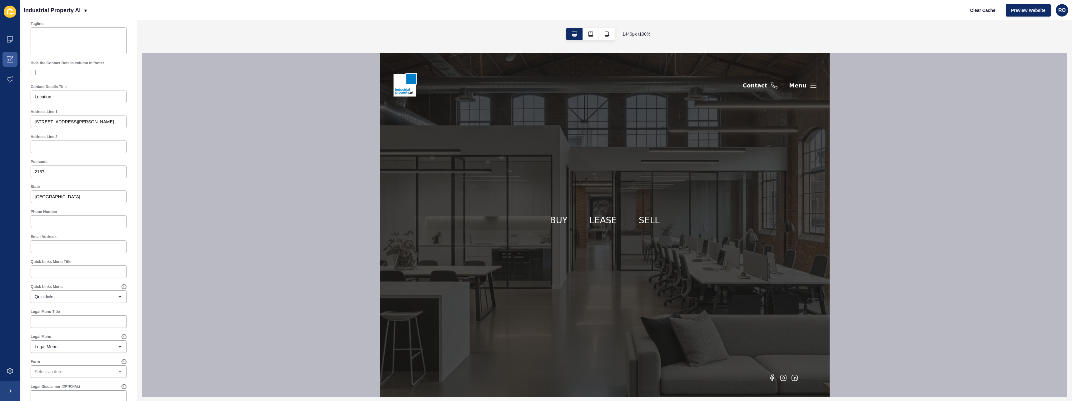
scroll to position [80, 0]
click at [15, 83] on span at bounding box center [10, 79] width 20 height 20
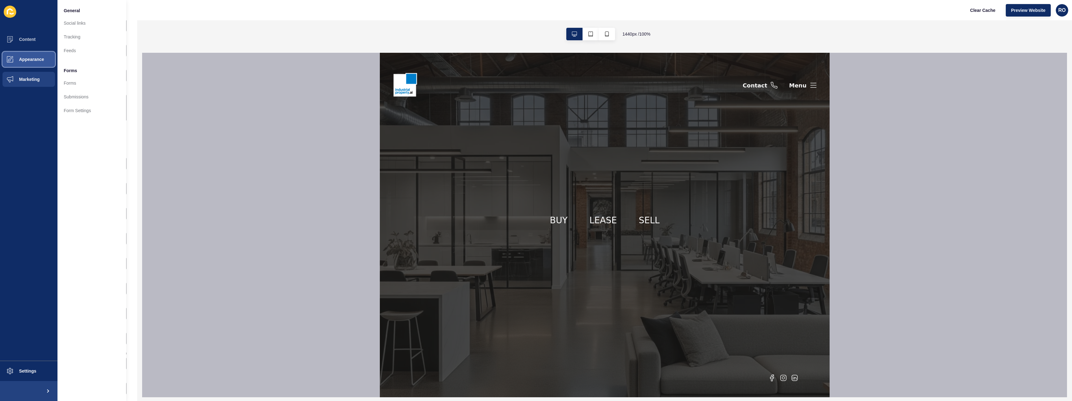
click at [13, 68] on span at bounding box center [10, 59] width 20 height 20
click at [82, 38] on link "Homepage Styles" at bounding box center [91, 37] width 69 height 14
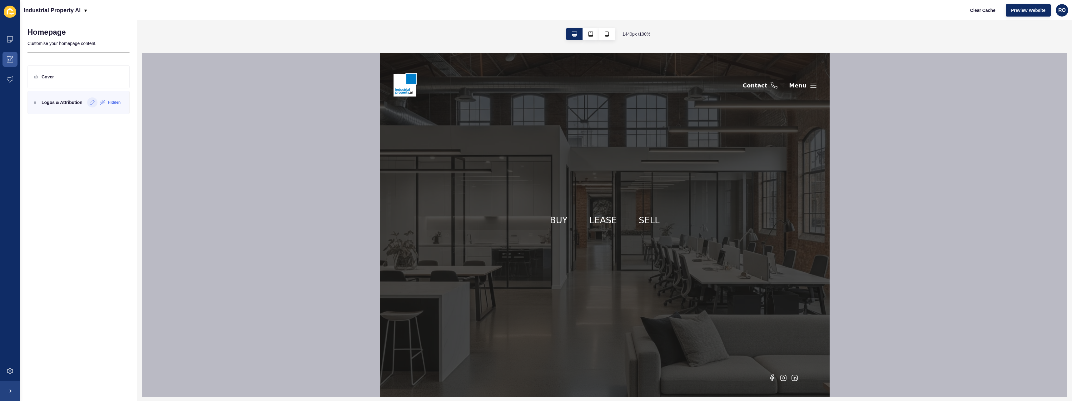
click at [93, 104] on icon at bounding box center [92, 102] width 5 height 5
click at [97, 40] on button "< Back" at bounding box center [92, 36] width 26 height 12
click at [114, 76] on div at bounding box center [118, 77] width 10 height 10
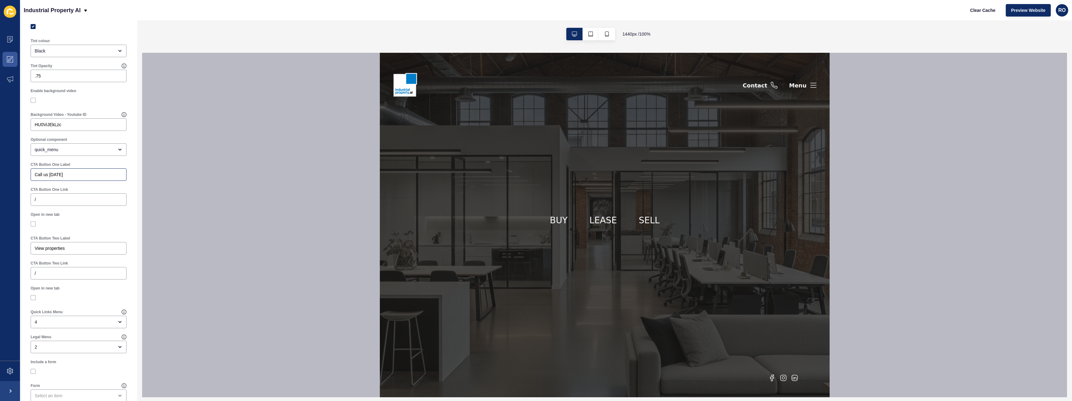
scroll to position [272, 0]
click at [91, 389] on div "open menu" at bounding box center [79, 384] width 96 height 12
click at [123, 220] on div "Open in new tab" at bounding box center [78, 209] width 102 height 24
click at [92, 382] on div "open menu" at bounding box center [74, 384] width 79 height 6
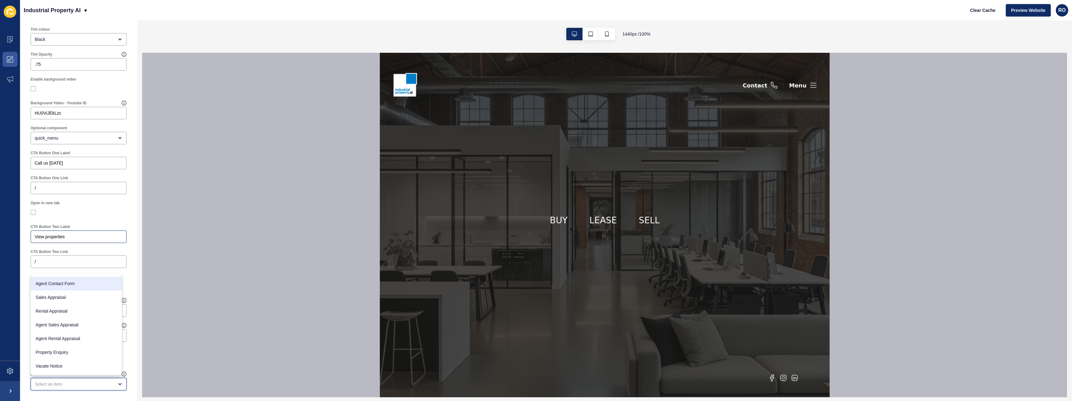
scroll to position [0, 0]
click at [112, 216] on div at bounding box center [79, 212] width 96 height 11
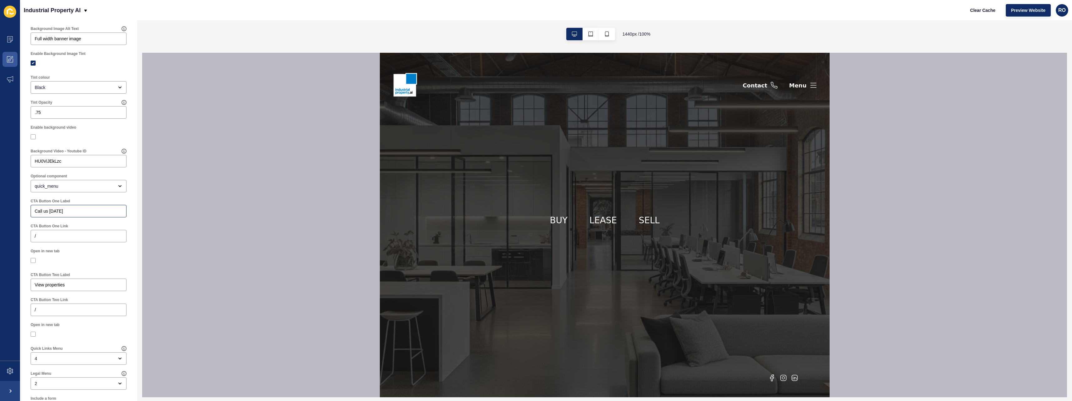
scroll to position [210, 0]
click at [116, 197] on div "quick_menu" at bounding box center [79, 191] width 96 height 12
click at [122, 146] on div "Enable background video" at bounding box center [78, 138] width 97 height 19
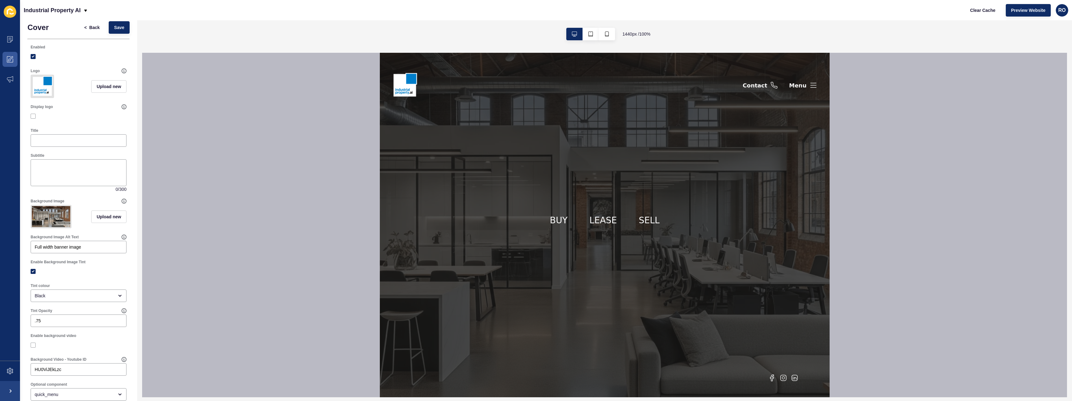
scroll to position [0, 0]
drag, startPoint x: 927, startPoint y: 208, endPoint x: 837, endPoint y: 130, distance: 119.1
click at [927, 208] on div at bounding box center [604, 225] width 925 height 344
click at [804, 87] on div "Menu" at bounding box center [797, 86] width 17 height 8
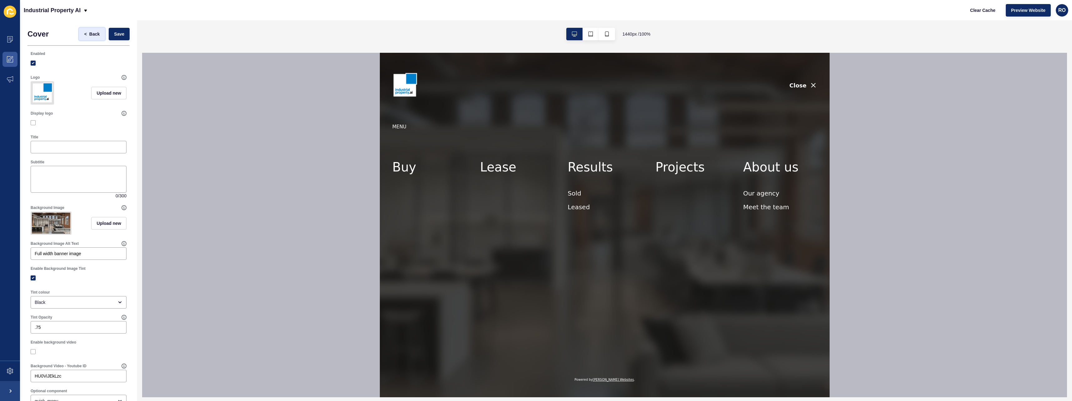
click at [79, 34] on button "< Back" at bounding box center [92, 34] width 26 height 12
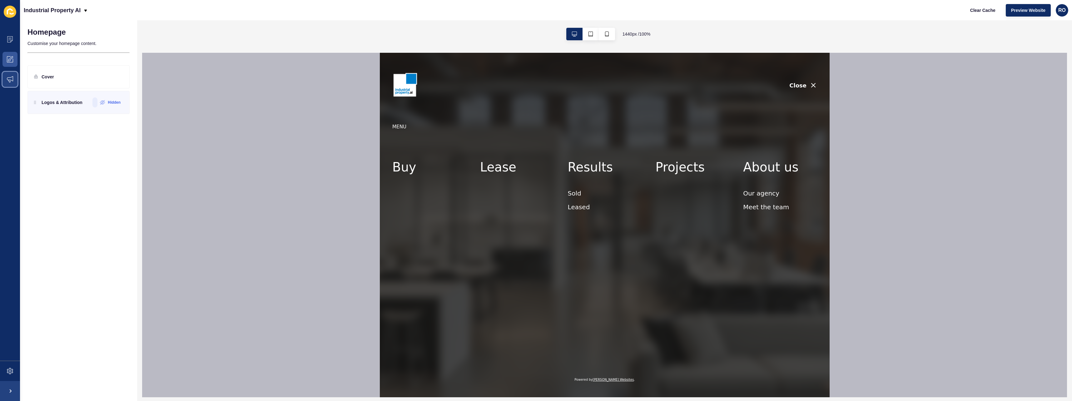
click at [7, 74] on span at bounding box center [10, 79] width 20 height 20
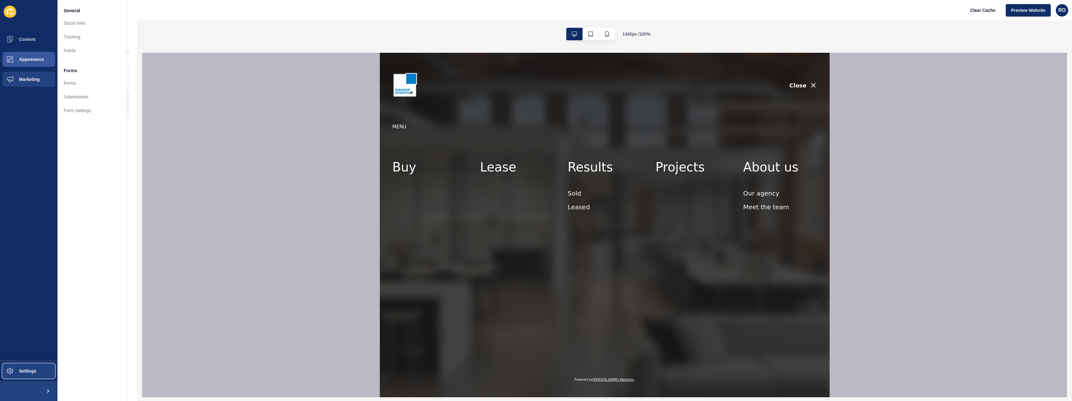
click at [23, 372] on span "Settings" at bounding box center [17, 370] width 37 height 5
click at [86, 210] on link "Custom CSS" at bounding box center [91, 212] width 69 height 14
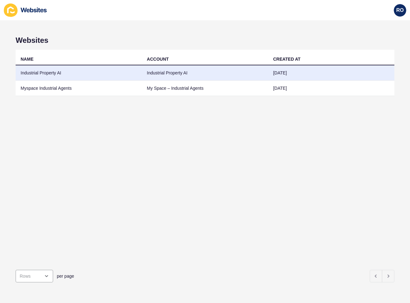
click at [62, 76] on td "Industrial Property AI" at bounding box center [79, 72] width 126 height 15
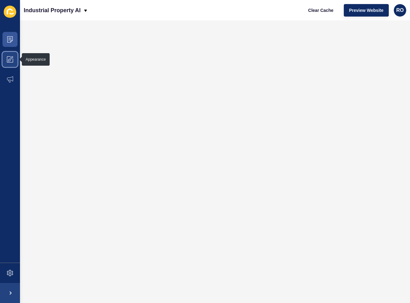
click at [14, 56] on span at bounding box center [10, 59] width 20 height 20
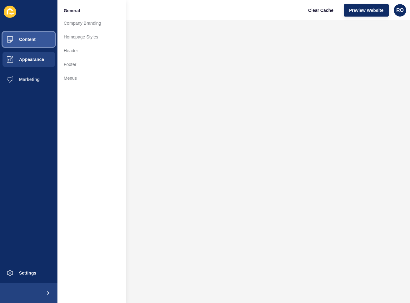
click at [39, 38] on button "Content" at bounding box center [28, 39] width 57 height 20
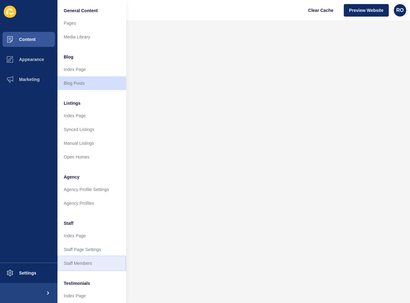
click at [90, 264] on link "Staff Members" at bounding box center [91, 263] width 69 height 14
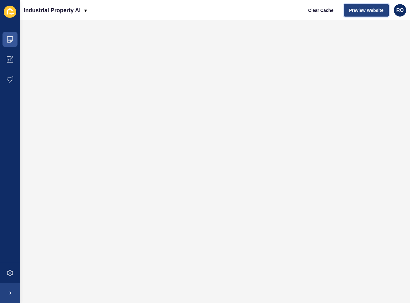
click at [376, 10] on span "Preview Website" at bounding box center [366, 10] width 34 height 6
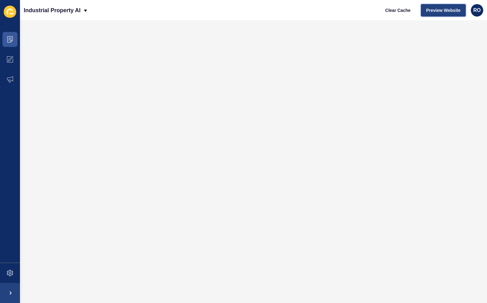
click at [410, 11] on span "Preview Website" at bounding box center [444, 10] width 34 height 6
click at [398, 7] on span "Clear Cache" at bounding box center [398, 10] width 25 height 6
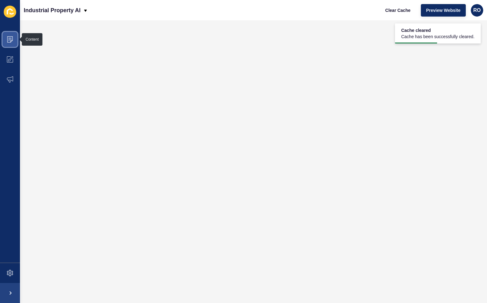
click at [13, 37] on span at bounding box center [10, 39] width 20 height 20
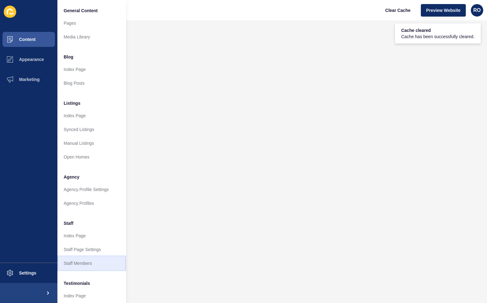
click at [87, 260] on link "Staff Members" at bounding box center [91, 263] width 69 height 14
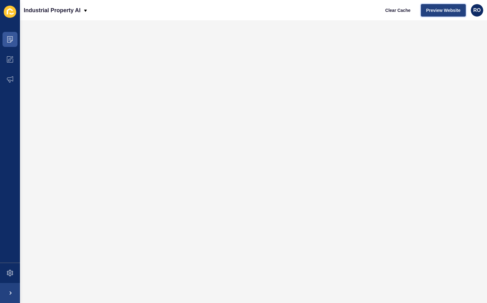
click at [410, 10] on span "Preview Website" at bounding box center [444, 10] width 34 height 6
click at [410, 12] on span "Preview Website" at bounding box center [444, 10] width 34 height 6
click at [15, 38] on span at bounding box center [10, 39] width 20 height 20
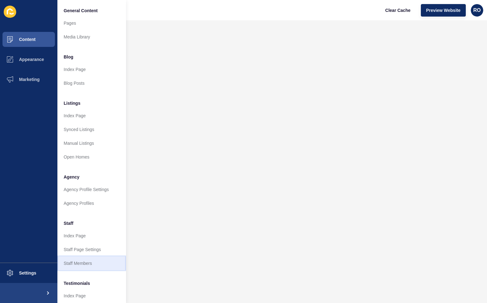
click at [87, 260] on link "Staff Members" at bounding box center [91, 263] width 69 height 14
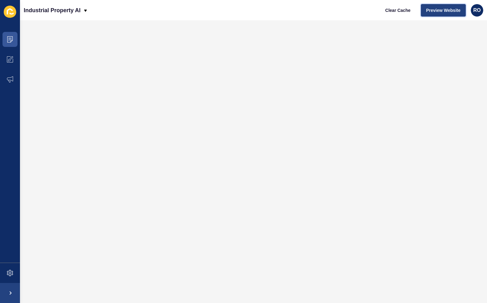
click at [440, 8] on span "Preview Website" at bounding box center [444, 10] width 34 height 6
click at [451, 11] on span "Preview Website" at bounding box center [444, 10] width 34 height 6
click at [9, 38] on icon at bounding box center [9, 38] width 3 height 0
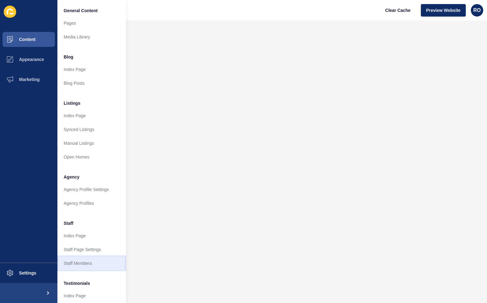
click at [89, 262] on link "Staff Members" at bounding box center [91, 263] width 69 height 14
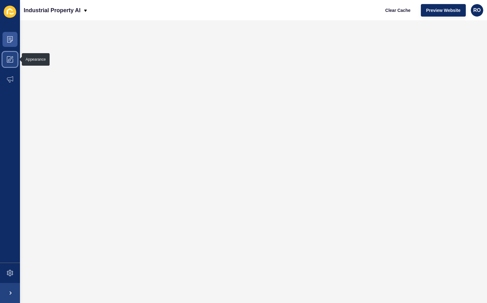
click at [11, 54] on span at bounding box center [10, 59] width 20 height 20
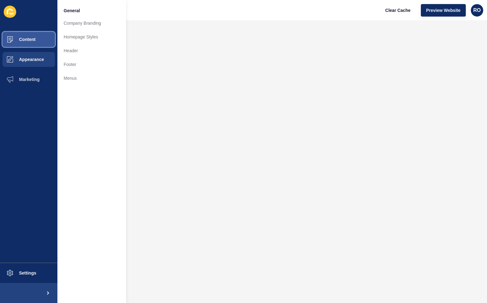
click at [29, 31] on button "Content" at bounding box center [28, 39] width 57 height 20
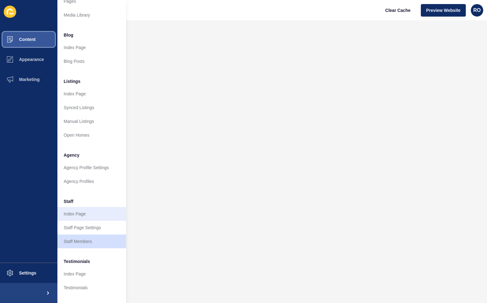
scroll to position [31, 0]
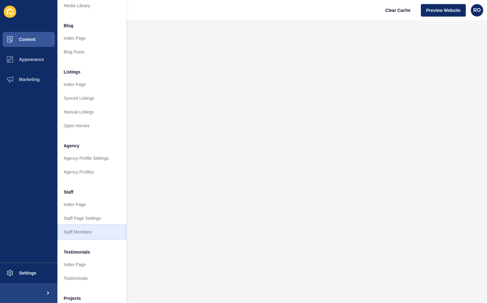
click at [78, 234] on link "Staff Members" at bounding box center [91, 232] width 69 height 14
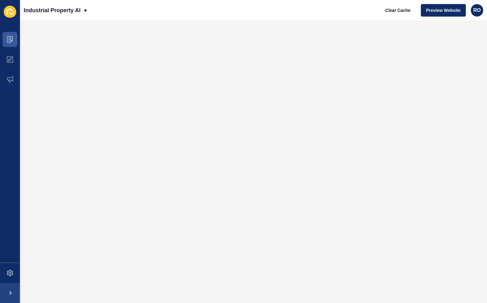
scroll to position [0, 0]
click at [446, 13] on span "Preview Website" at bounding box center [444, 10] width 34 height 6
click at [15, 60] on span at bounding box center [10, 59] width 20 height 20
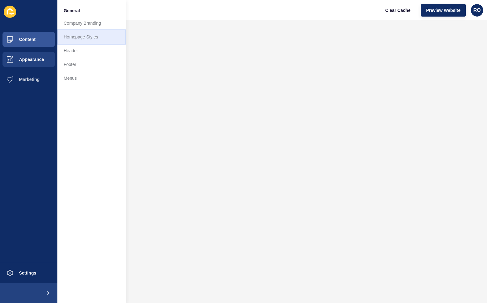
click at [85, 37] on link "Homepage Styles" at bounding box center [91, 37] width 69 height 14
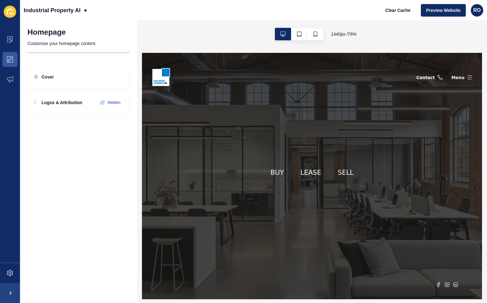
drag, startPoint x: 89, startPoint y: 163, endPoint x: 84, endPoint y: 166, distance: 6.4
click at [85, 166] on div "Homepage Customise your homepage content. Cover Logos & Attribution Hidden" at bounding box center [78, 161] width 117 height 282
click at [84, 11] on icon at bounding box center [85, 10] width 5 height 5
click at [123, 11] on div "Industrial Property AI Clear Cache Preview Website RO" at bounding box center [253, 10] width 467 height 20
click at [117, 75] on icon at bounding box center [117, 76] width 5 height 5
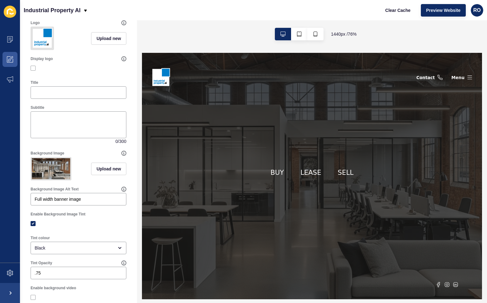
scroll to position [62, 0]
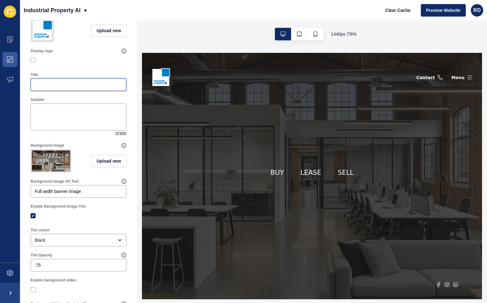
click at [62, 88] on input "Title" at bounding box center [79, 85] width 88 height 6
type input "d"
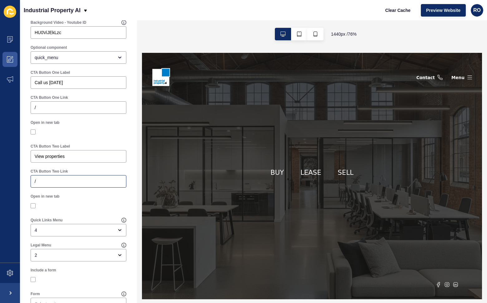
scroll to position [371, 0]
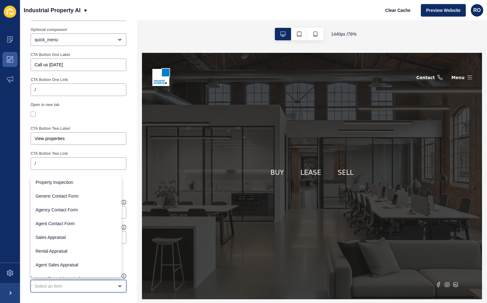
click at [108, 287] on div "close menu" at bounding box center [74, 286] width 79 height 6
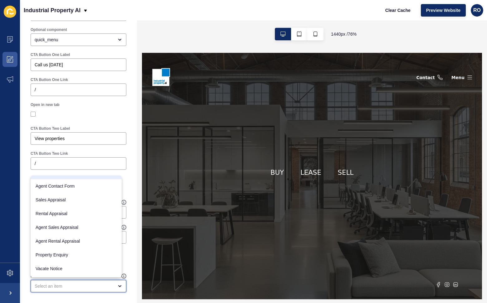
scroll to position [0, 0]
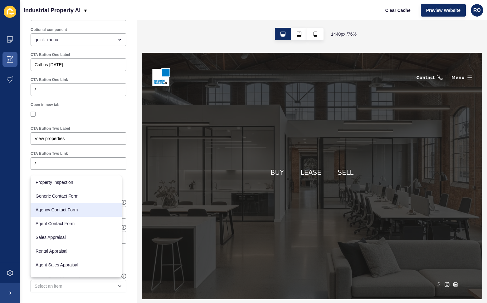
click at [105, 121] on div "Open in new tab" at bounding box center [78, 111] width 102 height 24
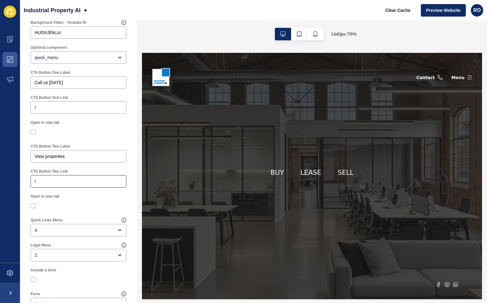
scroll to position [371, 0]
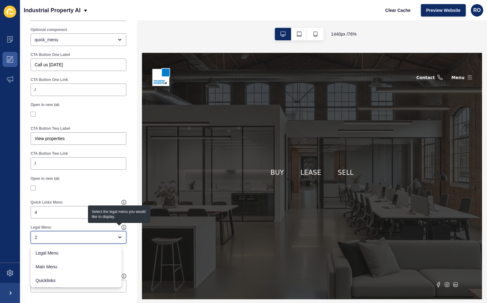
click at [101, 238] on div "2" at bounding box center [74, 237] width 79 height 6
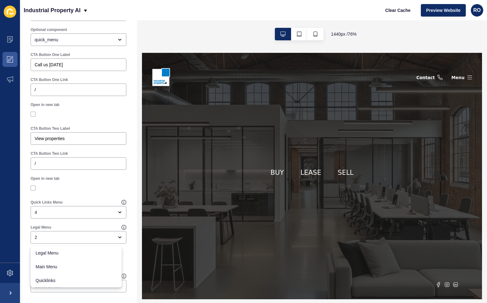
click at [118, 186] on div at bounding box center [79, 188] width 96 height 6
click at [122, 182] on div "Open in new tab" at bounding box center [78, 184] width 97 height 19
click at [38, 235] on div "2" at bounding box center [74, 237] width 79 height 6
click at [42, 210] on div "4" at bounding box center [74, 212] width 79 height 6
click at [80, 176] on div "Open in new tab" at bounding box center [78, 184] width 97 height 19
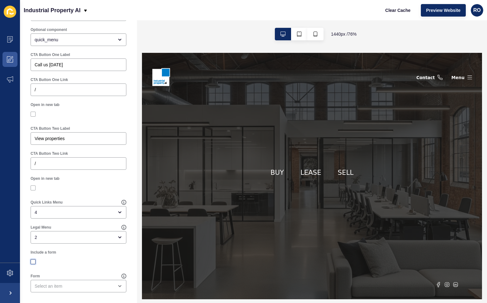
click at [34, 259] on label at bounding box center [33, 261] width 5 height 5
click at [34, 260] on input "Include a form" at bounding box center [34, 262] width 4 height 4
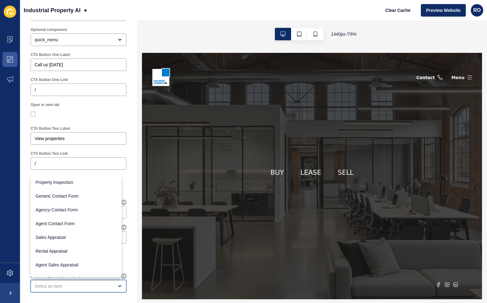
click at [106, 283] on div "close menu" at bounding box center [74, 286] width 79 height 6
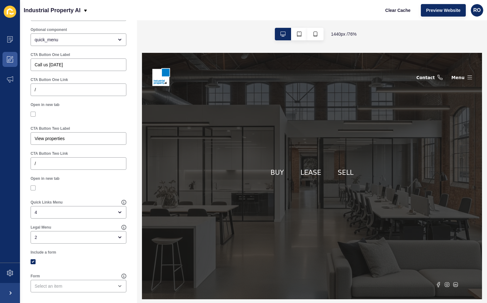
click at [33, 258] on div at bounding box center [79, 261] width 96 height 11
click at [34, 259] on label at bounding box center [33, 261] width 5 height 5
click at [34, 260] on input "Include a form" at bounding box center [34, 262] width 4 height 4
checkbox input "false"
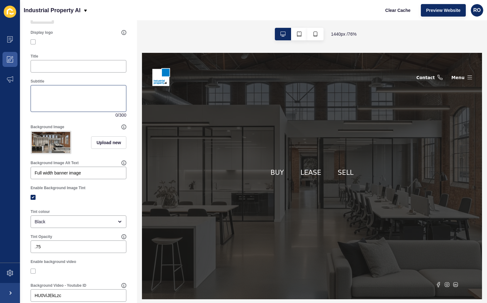
scroll to position [58, 0]
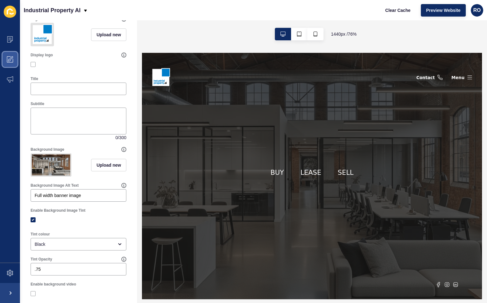
click at [17, 58] on span at bounding box center [10, 59] width 20 height 20
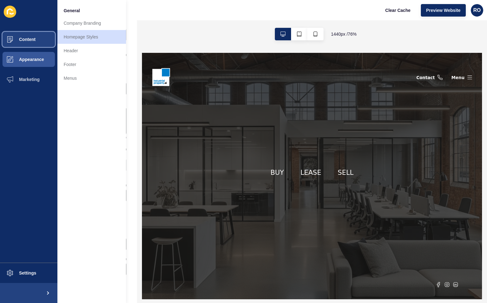
click at [32, 38] on span "Content" at bounding box center [17, 39] width 37 height 5
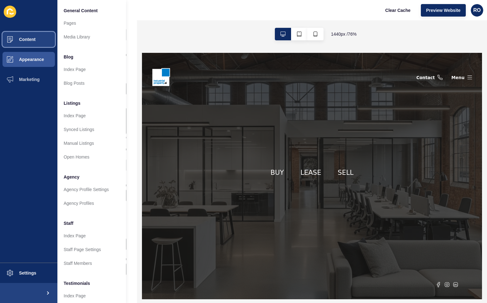
scroll to position [31, 0]
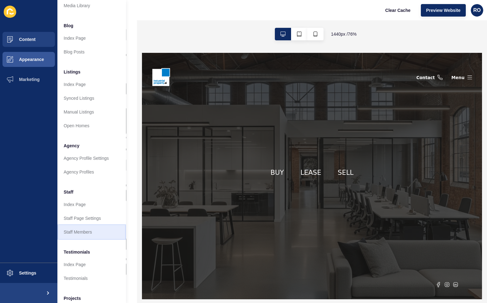
click at [78, 232] on link "Staff Members" at bounding box center [91, 232] width 69 height 14
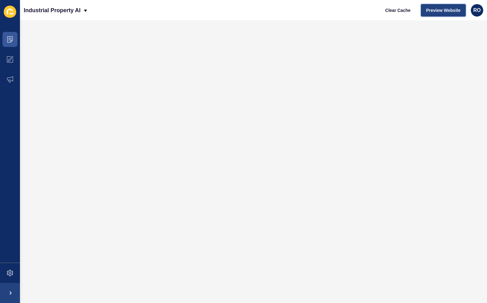
click at [452, 11] on span "Preview Website" at bounding box center [444, 10] width 34 height 6
click at [11, 38] on icon at bounding box center [9, 38] width 3 height 0
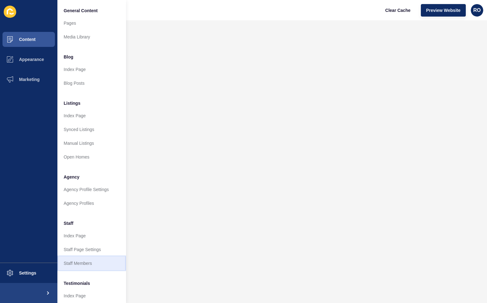
click at [83, 264] on link "Staff Members" at bounding box center [91, 263] width 69 height 14
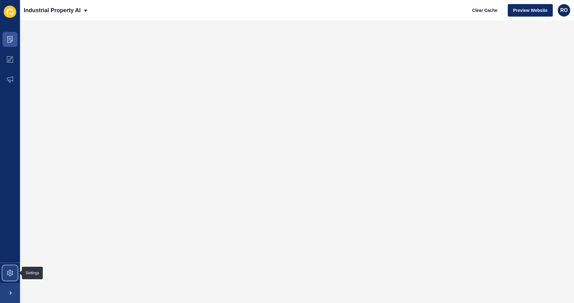
click at [14, 274] on span at bounding box center [10, 273] width 20 height 20
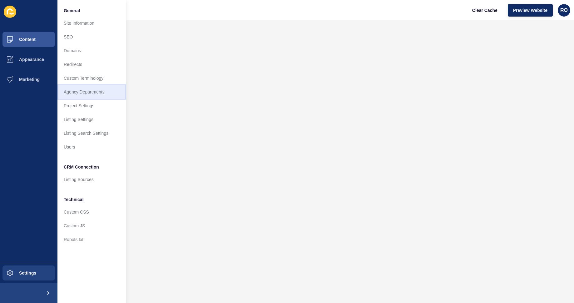
click at [98, 91] on link "Agency Departments" at bounding box center [91, 92] width 69 height 14
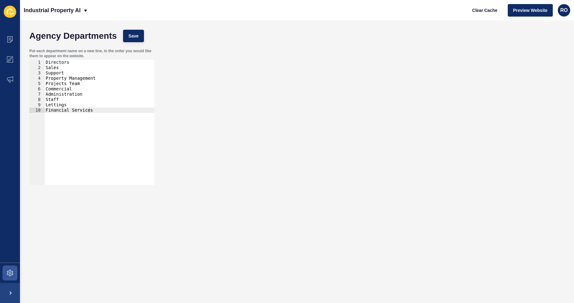
type textarea "Staff"
click at [57, 98] on div "Directors Sales Support Property Management Projects Team Commercial Administra…" at bounding box center [99, 128] width 110 height 136
